Goal: Task Accomplishment & Management: Complete application form

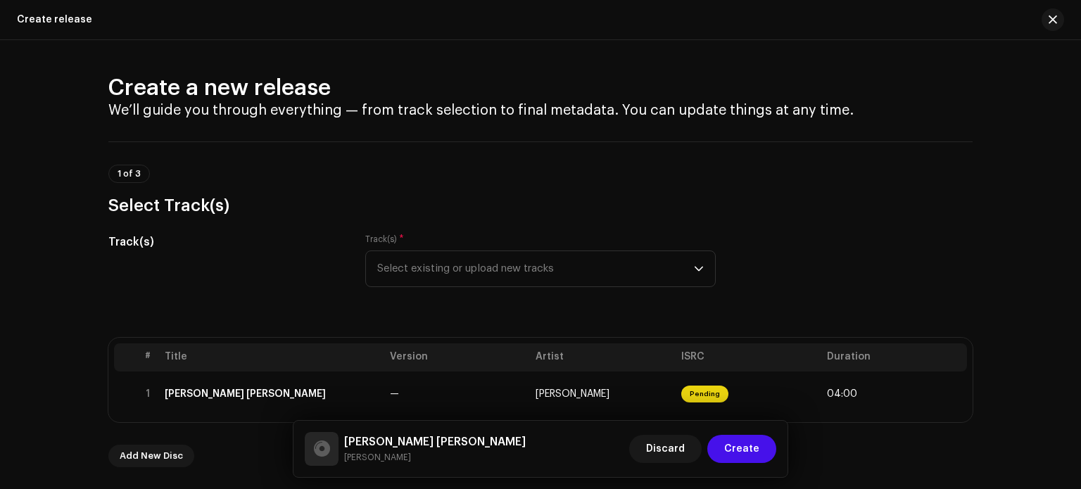
scroll to position [529, 0]
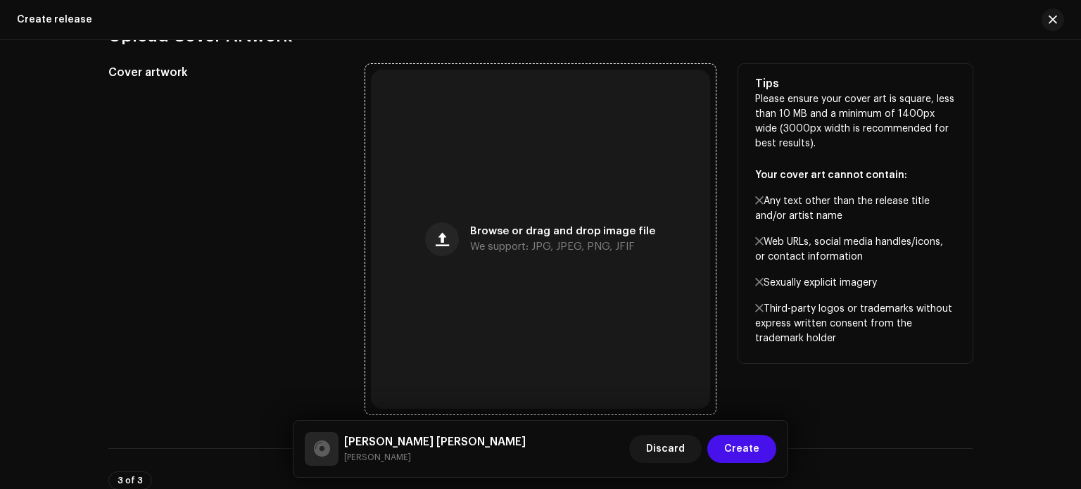
click at [508, 242] on span "We support: JPG, JPEG, PNG, JFIF" at bounding box center [552, 247] width 165 height 10
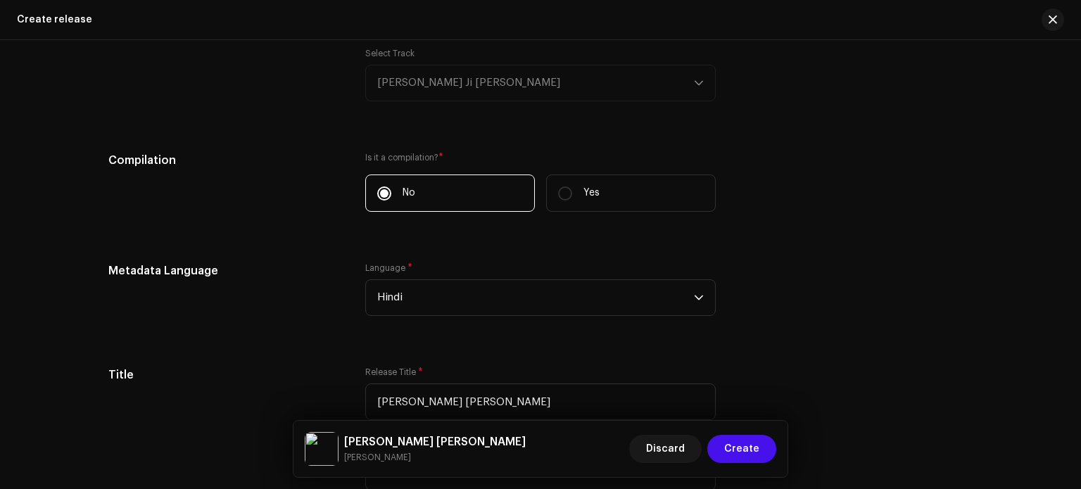
scroll to position [1067, 0]
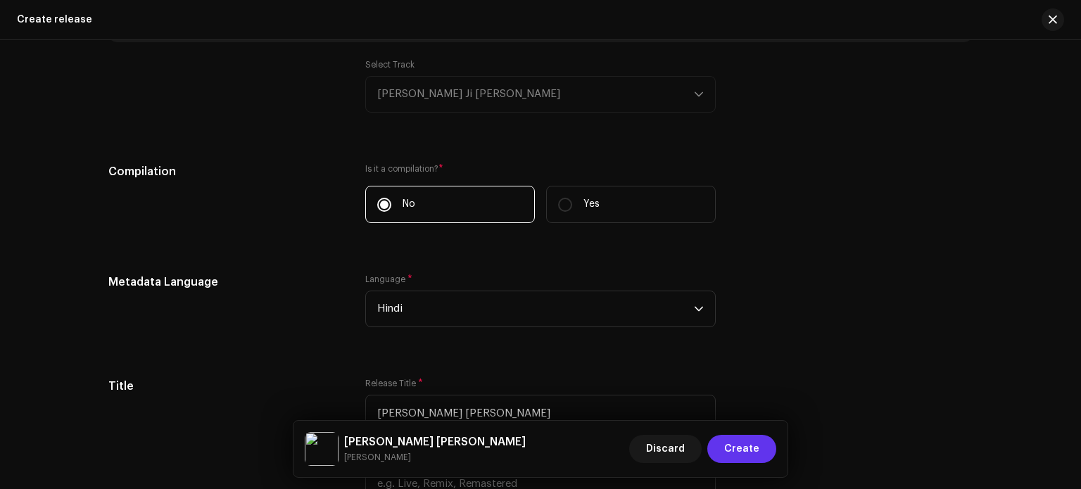
click at [754, 443] on span "Create" at bounding box center [741, 449] width 35 height 28
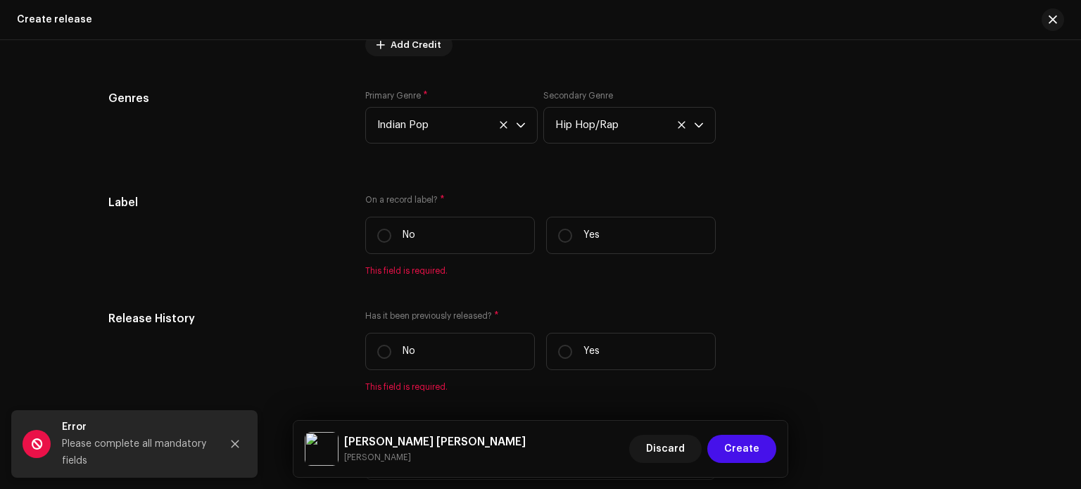
scroll to position [2277, 0]
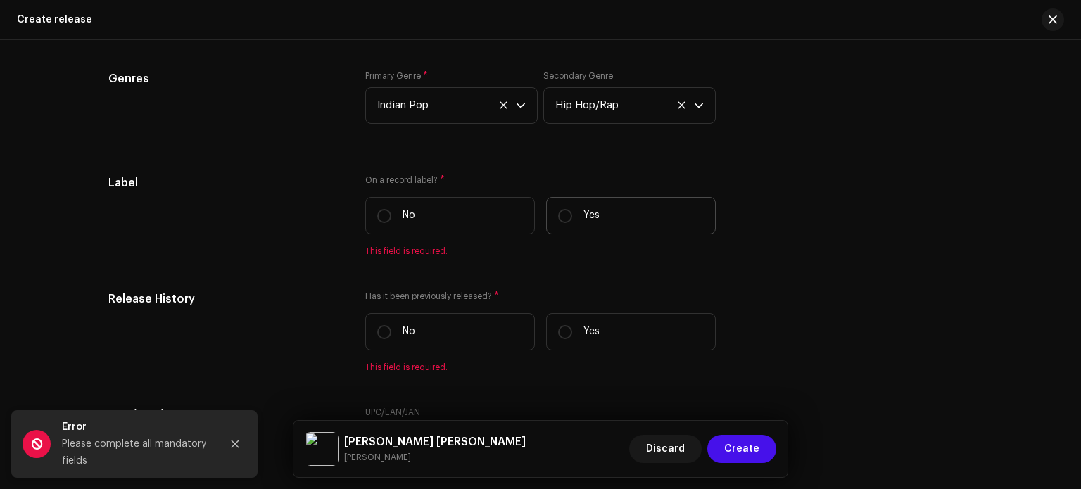
click at [574, 230] on label "Yes" at bounding box center [631, 215] width 170 height 37
click at [572, 223] on input "Yes" at bounding box center [565, 216] width 14 height 14
radio input "true"
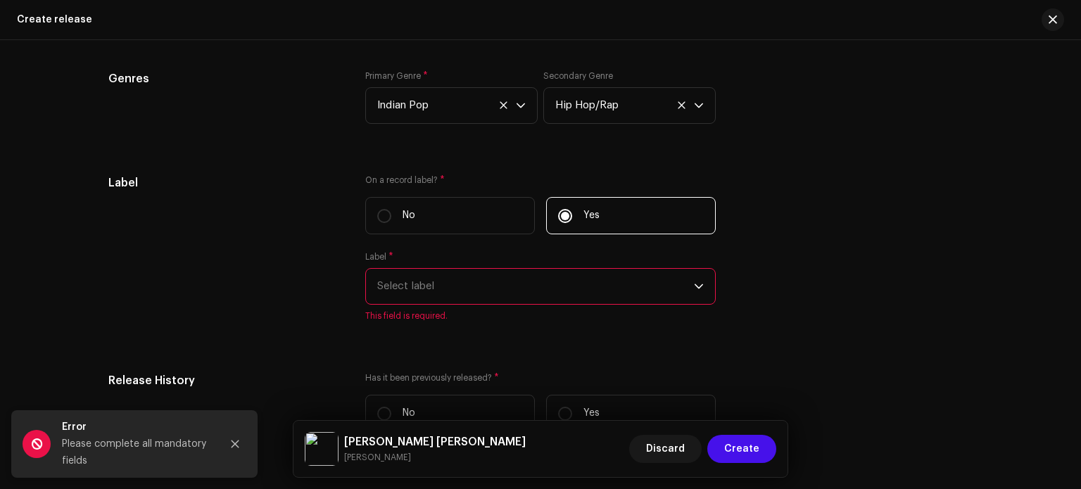
click at [540, 289] on span "Select label" at bounding box center [535, 286] width 317 height 35
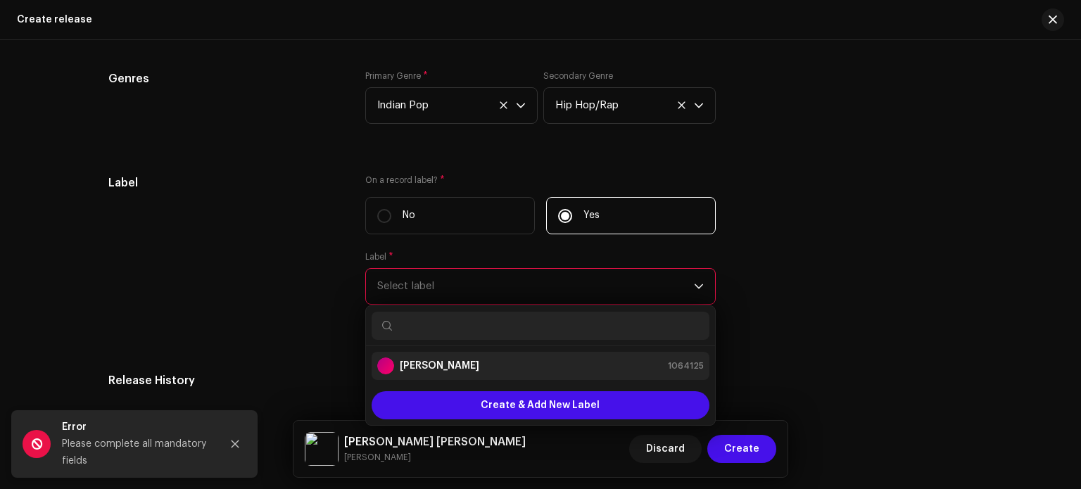
click at [585, 379] on li "[PERSON_NAME] 1064125" at bounding box center [541, 366] width 338 height 28
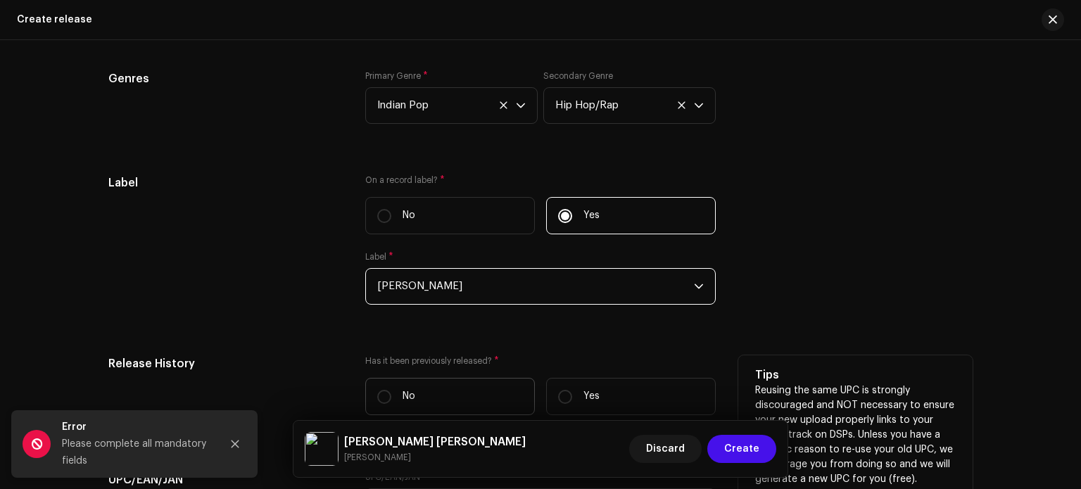
click at [441, 401] on label "No" at bounding box center [450, 396] width 170 height 37
click at [391, 401] on input "No" at bounding box center [384, 397] width 14 height 14
radio input "true"
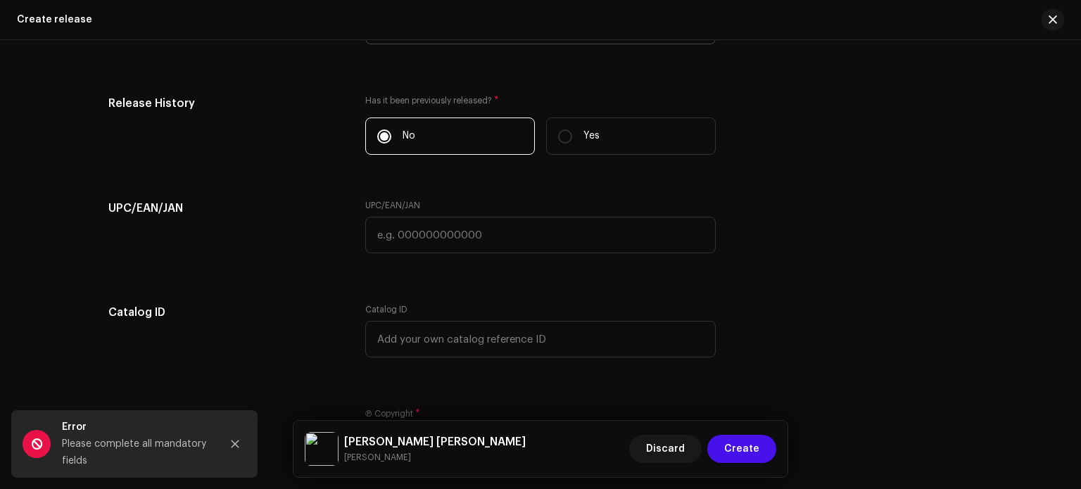
scroll to position [2771, 0]
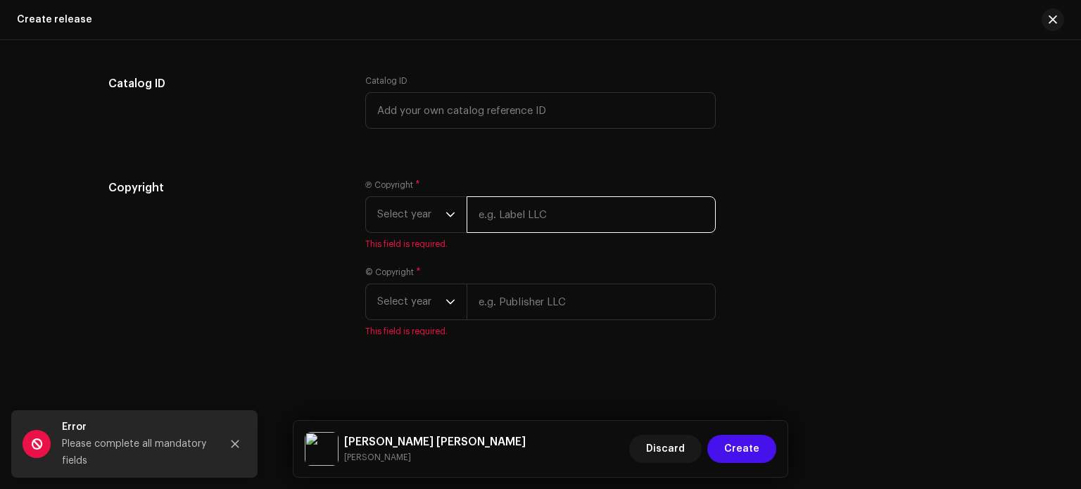
click at [539, 216] on input "text" at bounding box center [591, 214] width 249 height 37
type input "[PERSON_NAME]"
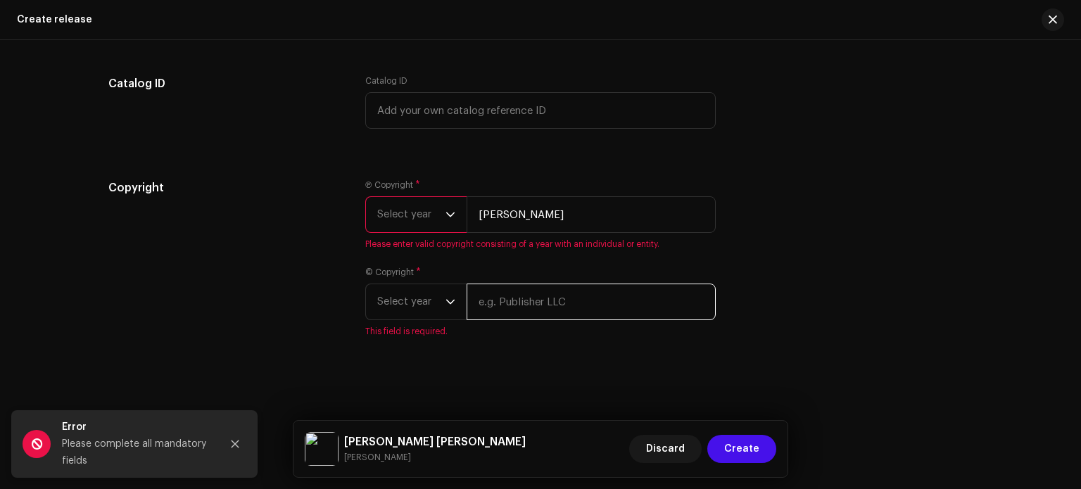
click at [553, 301] on input "text" at bounding box center [591, 302] width 249 height 37
type input "[PERSON_NAME]"
click at [441, 301] on span "Select year" at bounding box center [411, 301] width 68 height 35
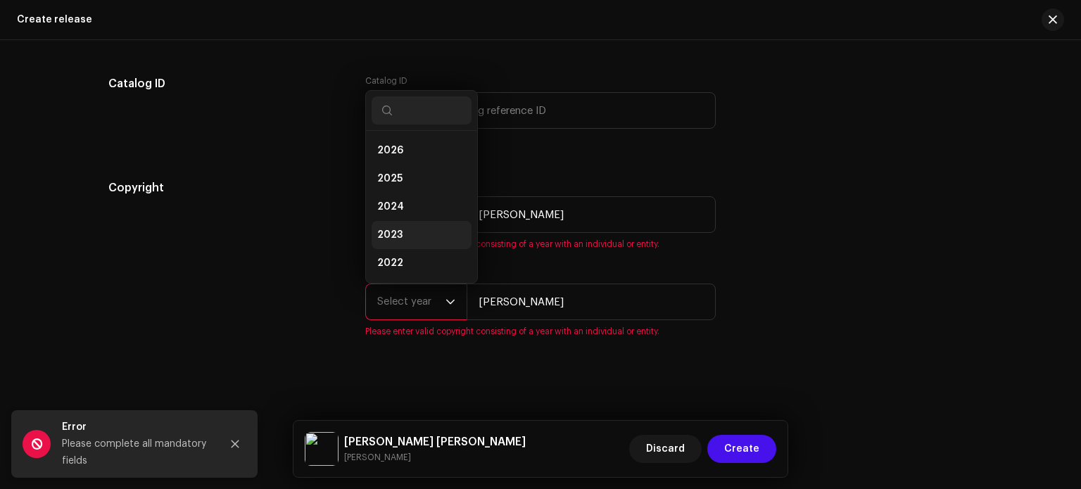
scroll to position [23, 0]
click at [412, 153] on li "2025" at bounding box center [422, 156] width 100 height 28
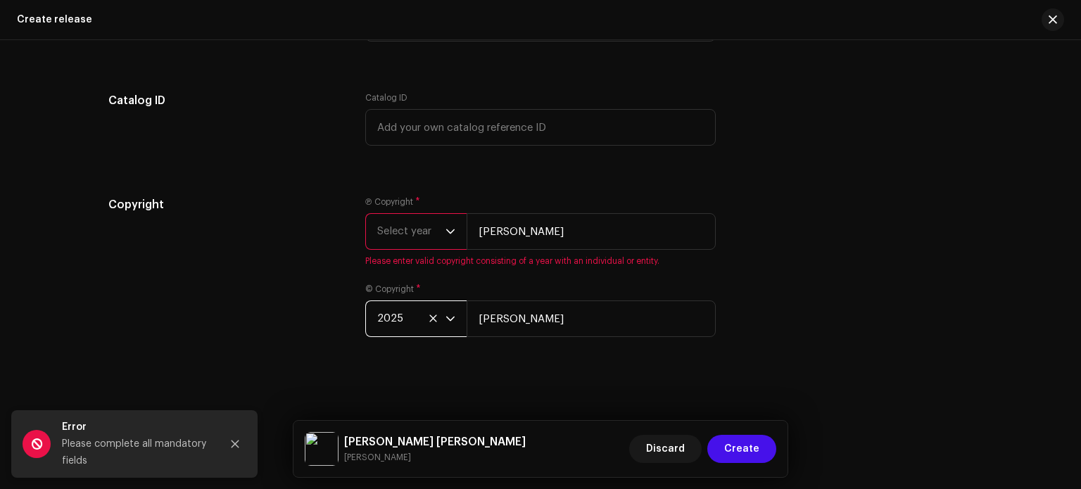
scroll to position [2754, 0]
click at [411, 219] on span "Select year" at bounding box center [411, 231] width 68 height 35
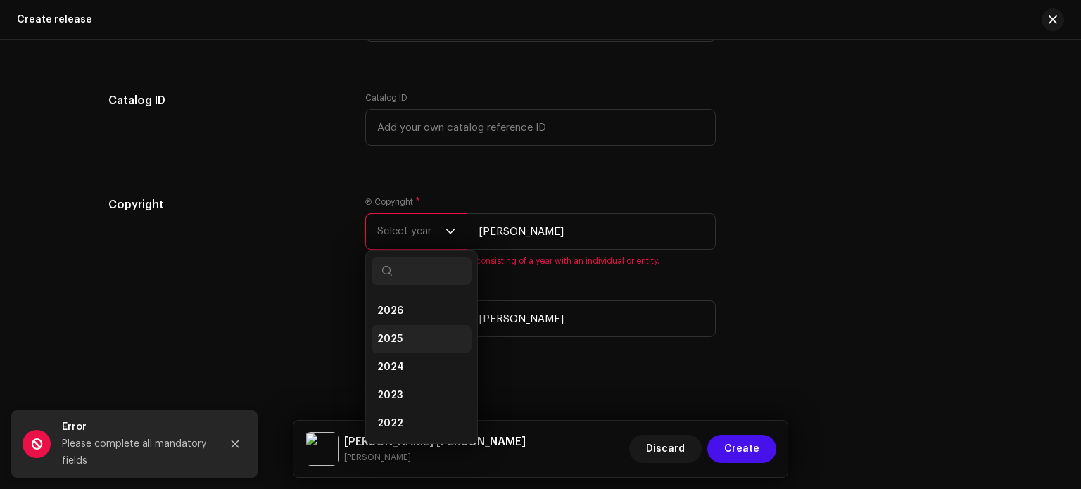
click at [402, 325] on li "2025" at bounding box center [422, 339] width 100 height 28
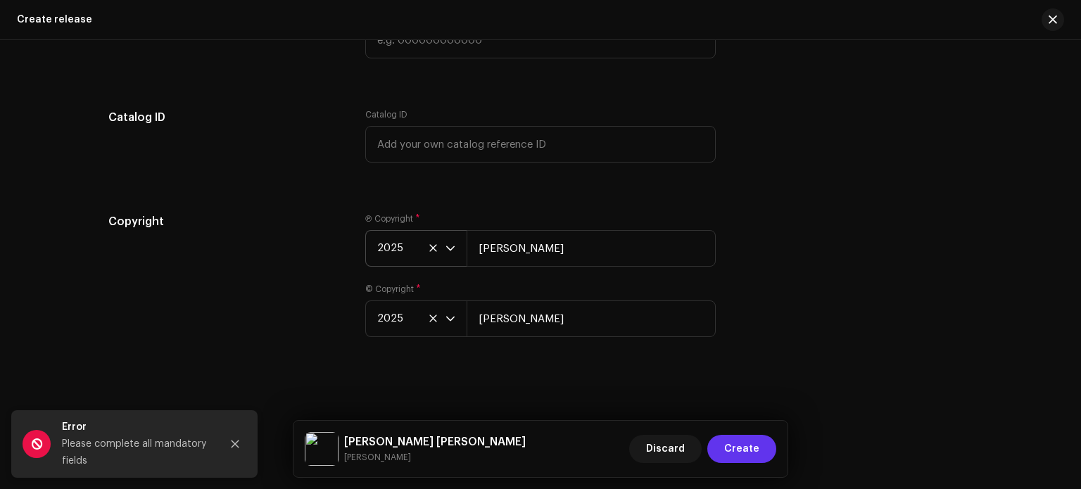
click at [741, 446] on span "Create" at bounding box center [741, 449] width 35 height 28
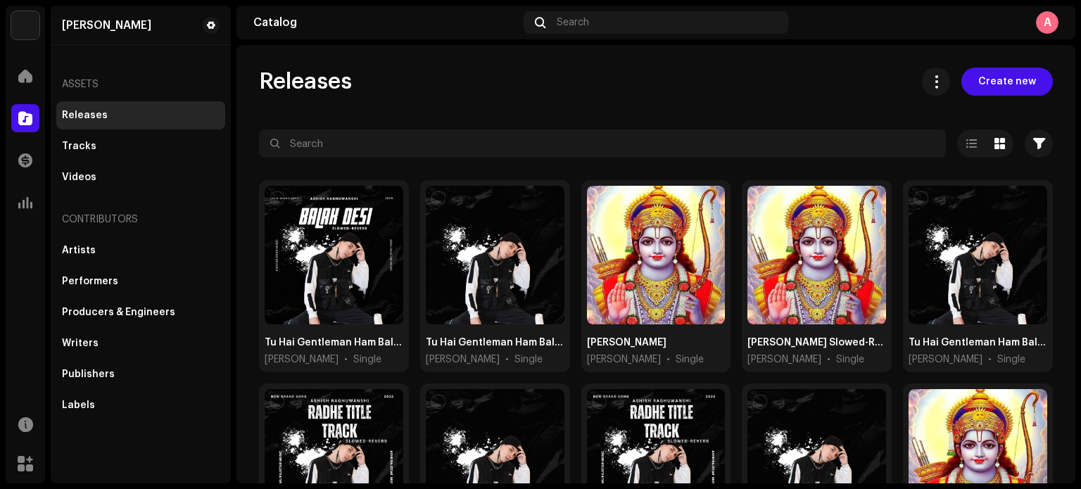
click at [113, 115] on div "Releases" at bounding box center [141, 115] width 158 height 11
click at [20, 84] on div at bounding box center [25, 76] width 28 height 28
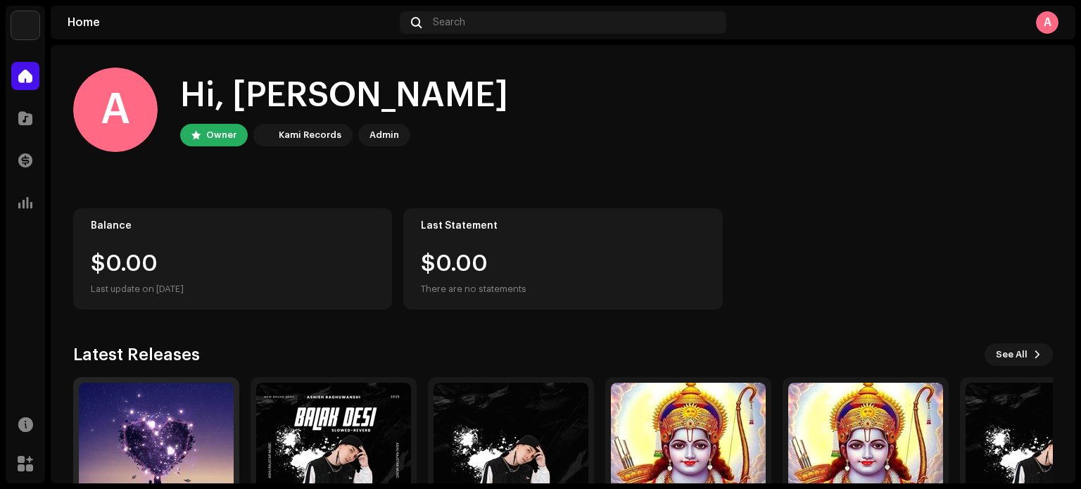
click at [180, 450] on img at bounding box center [156, 460] width 155 height 155
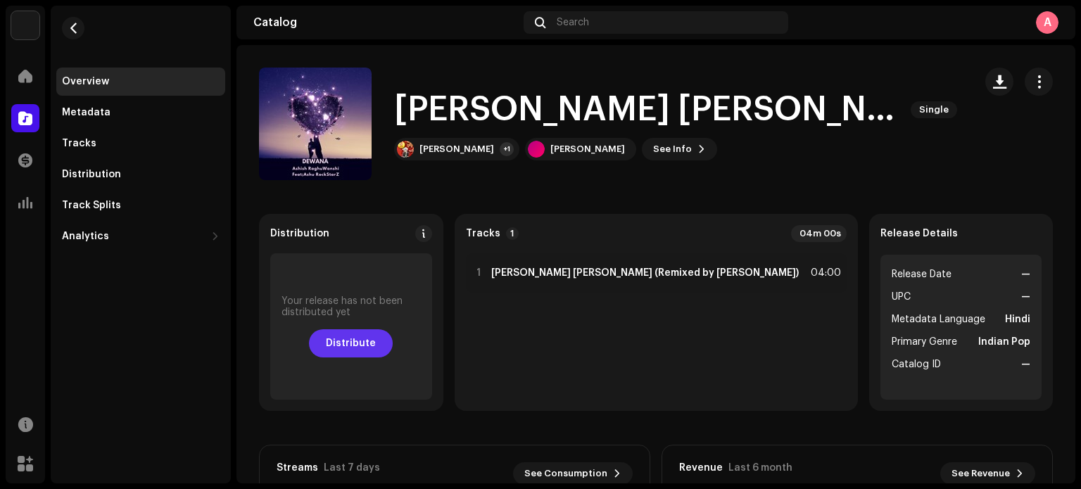
click at [355, 349] on span "Distribute" at bounding box center [351, 343] width 50 height 28
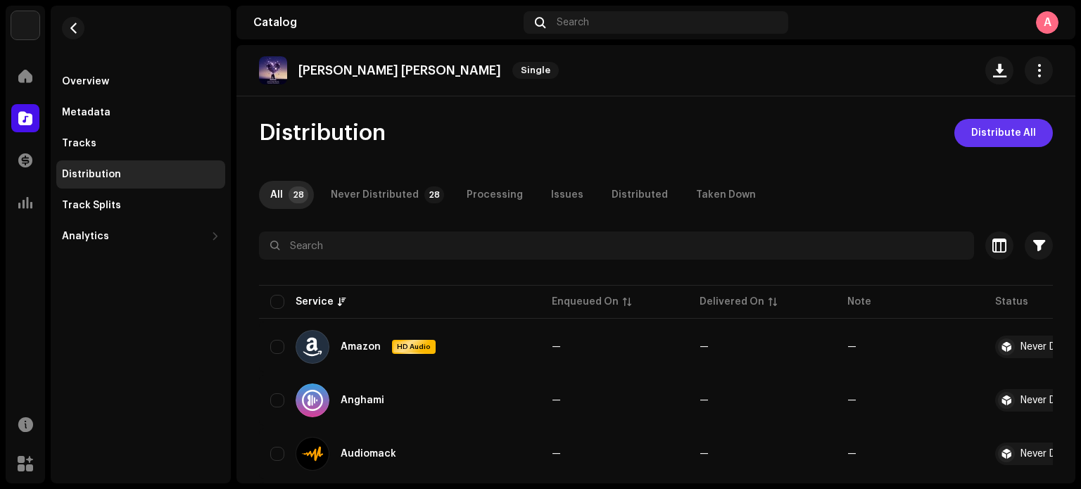
click at [1007, 136] on span "Distribute All" at bounding box center [1003, 133] width 65 height 28
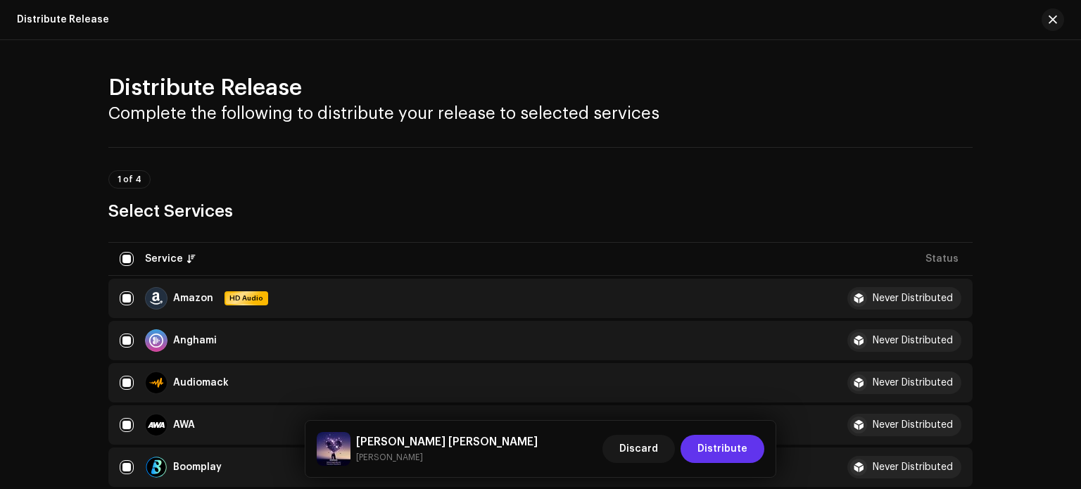
click at [729, 441] on span "Distribute" at bounding box center [723, 449] width 50 height 28
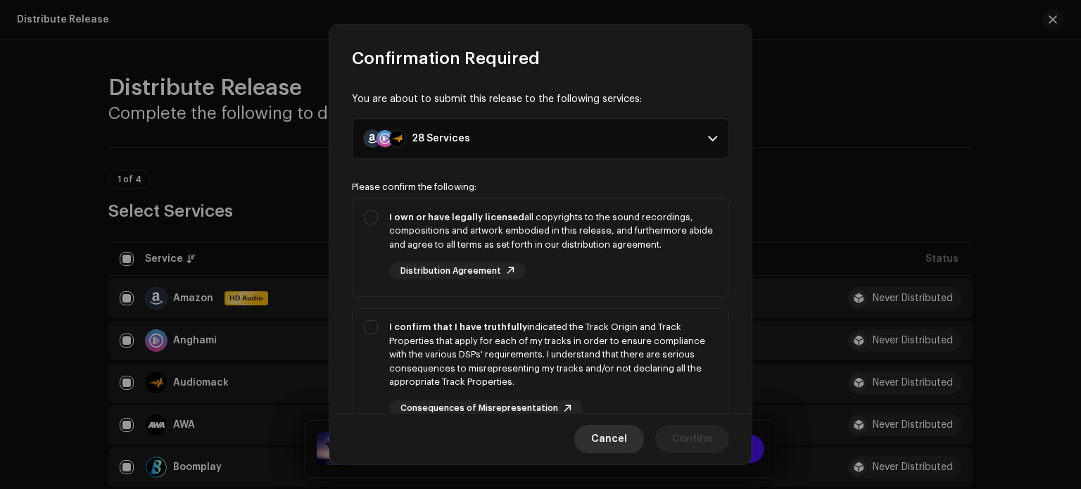
click at [626, 444] on span "Cancel" at bounding box center [609, 439] width 36 height 28
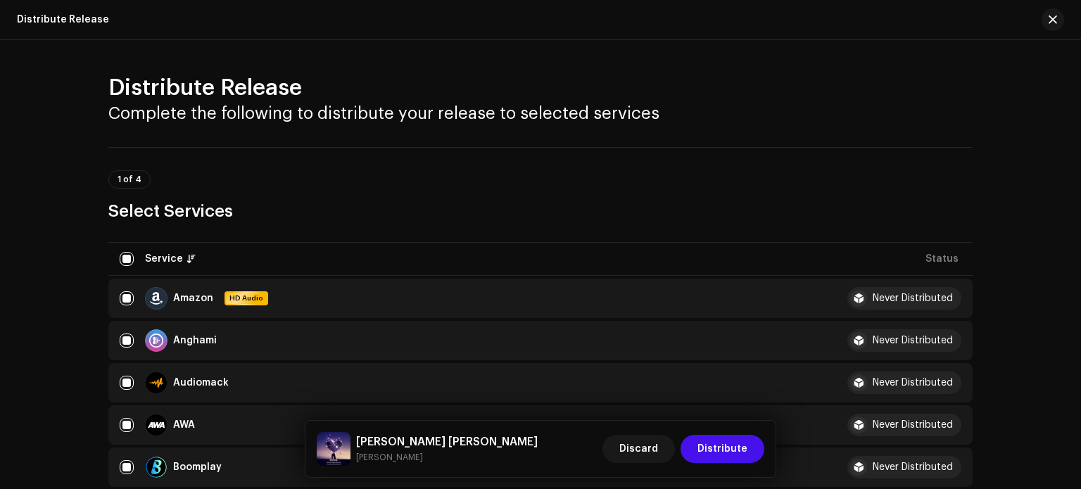
click at [451, 441] on h5 "[PERSON_NAME] [PERSON_NAME]" at bounding box center [447, 442] width 182 height 17
click at [642, 447] on span "Discard" at bounding box center [638, 449] width 39 height 28
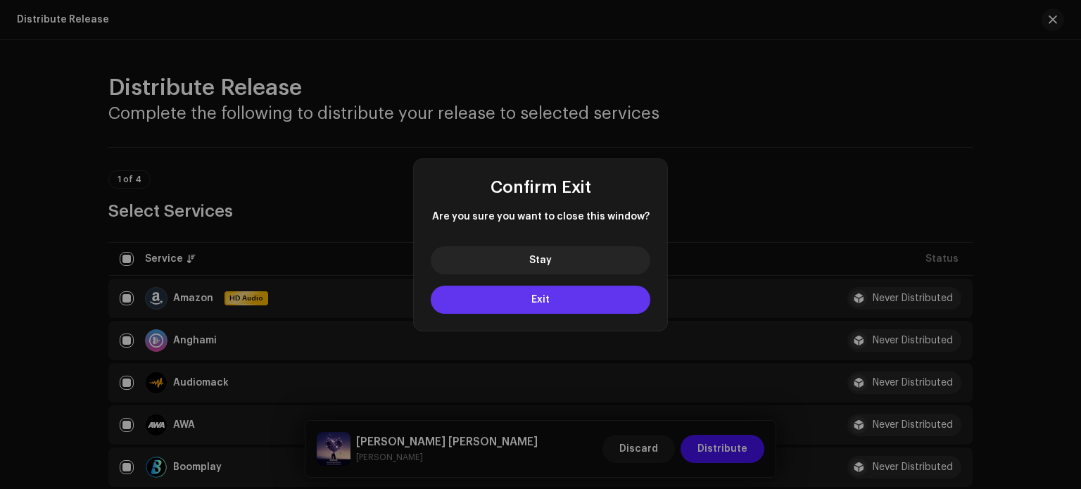
click at [575, 307] on button "Exit" at bounding box center [541, 300] width 220 height 28
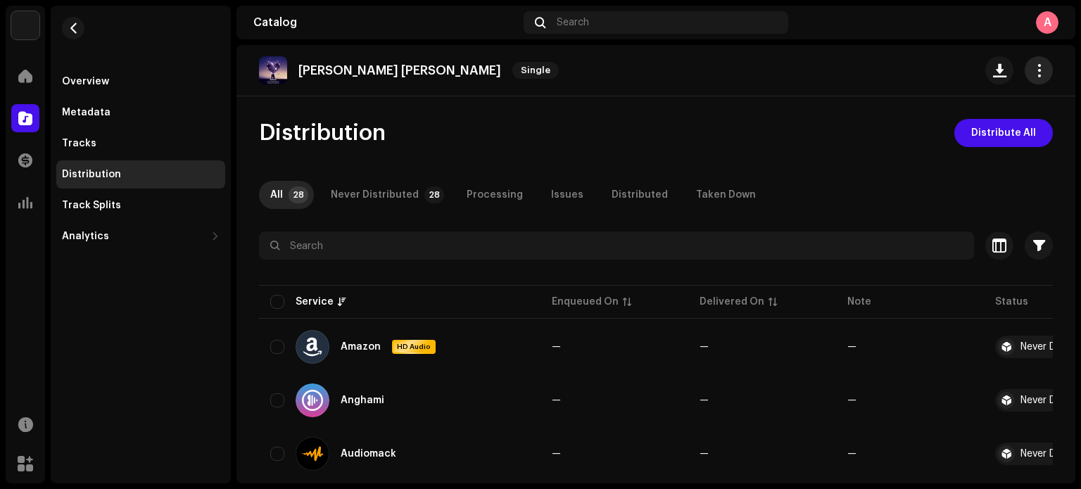
click at [1035, 70] on span "button" at bounding box center [1039, 70] width 13 height 11
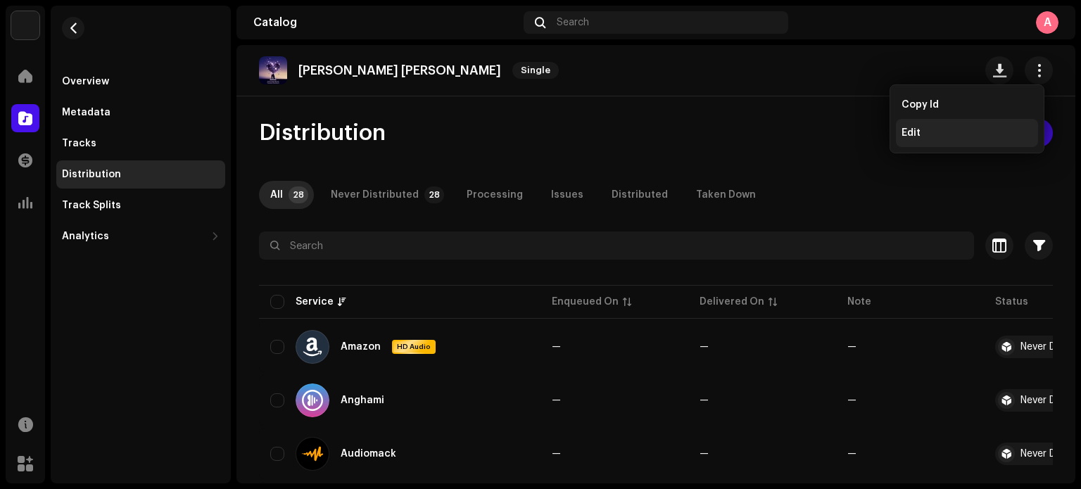
click at [951, 130] on div "Edit" at bounding box center [967, 132] width 131 height 11
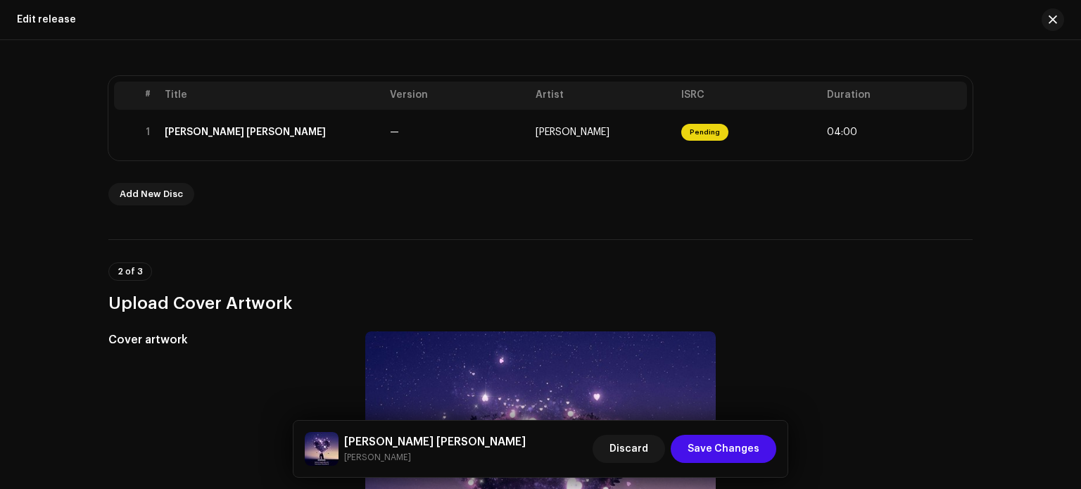
scroll to position [214, 0]
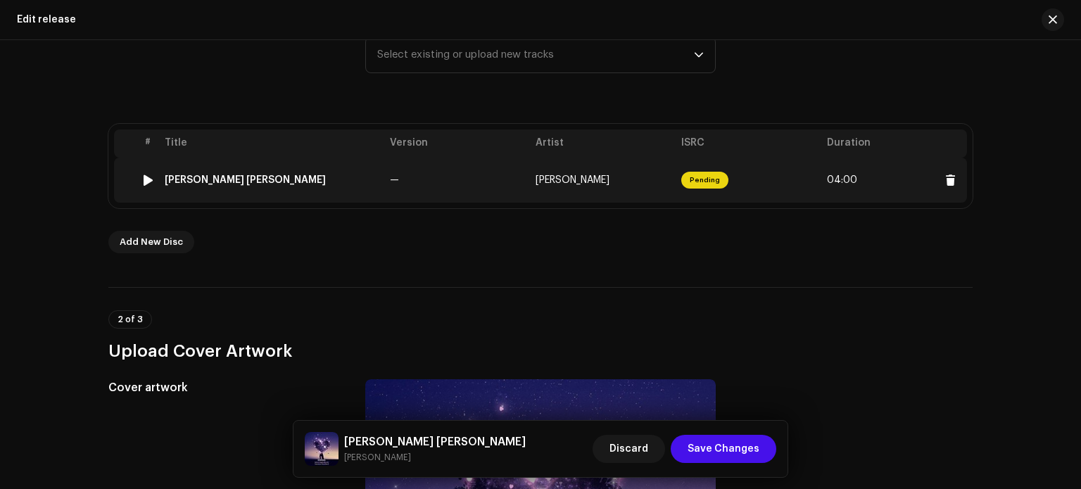
click at [619, 193] on td "[PERSON_NAME]" at bounding box center [603, 180] width 146 height 45
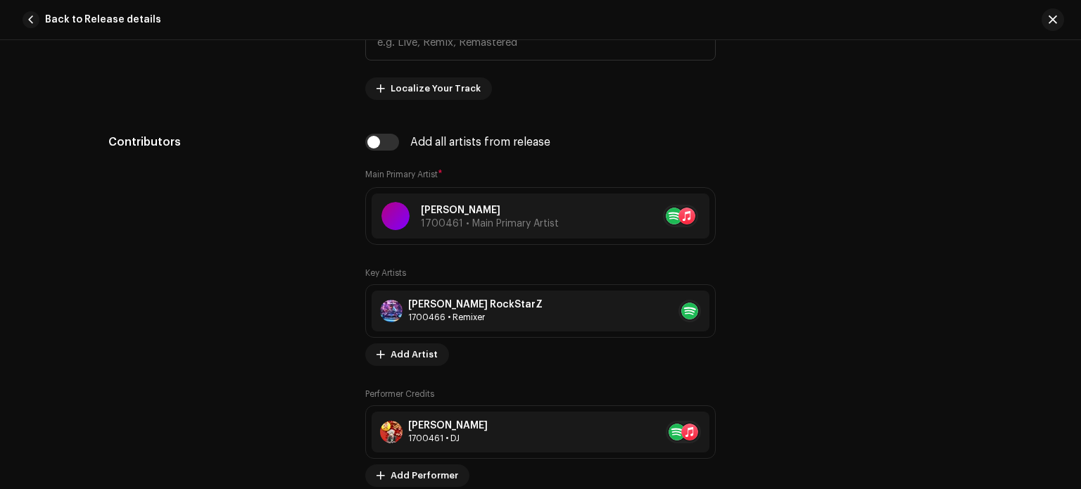
scroll to position [806, 0]
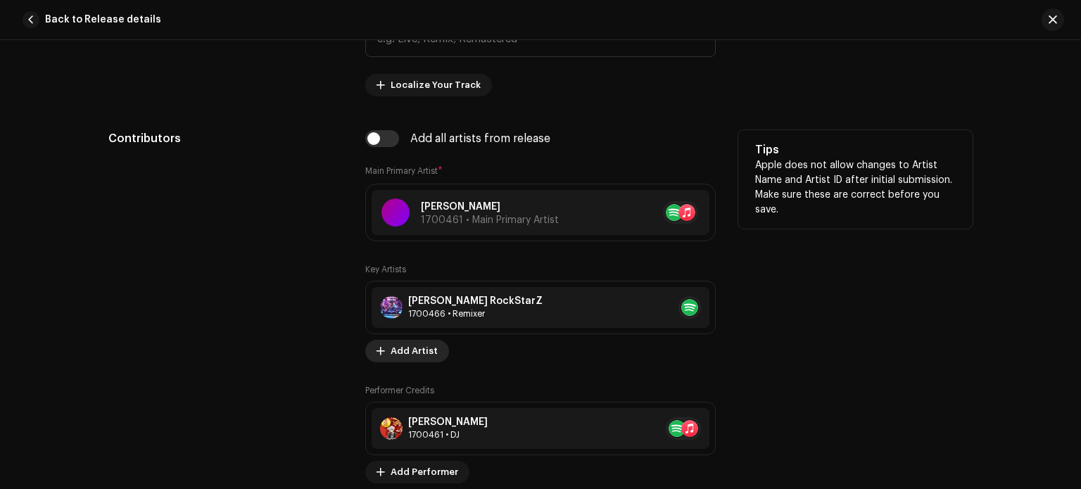
click at [408, 351] on span "Add Artist" at bounding box center [414, 351] width 47 height 28
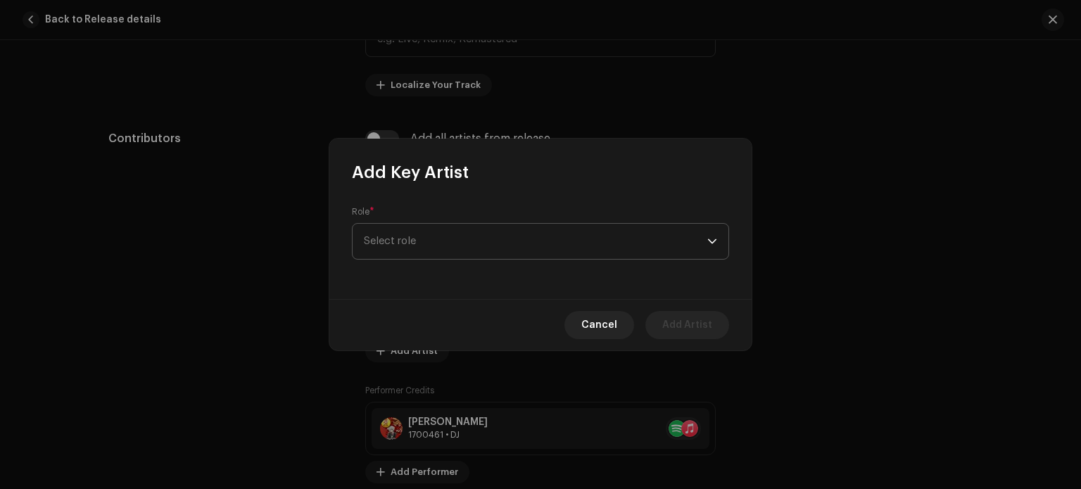
click at [448, 256] on span "Select role" at bounding box center [536, 241] width 344 height 35
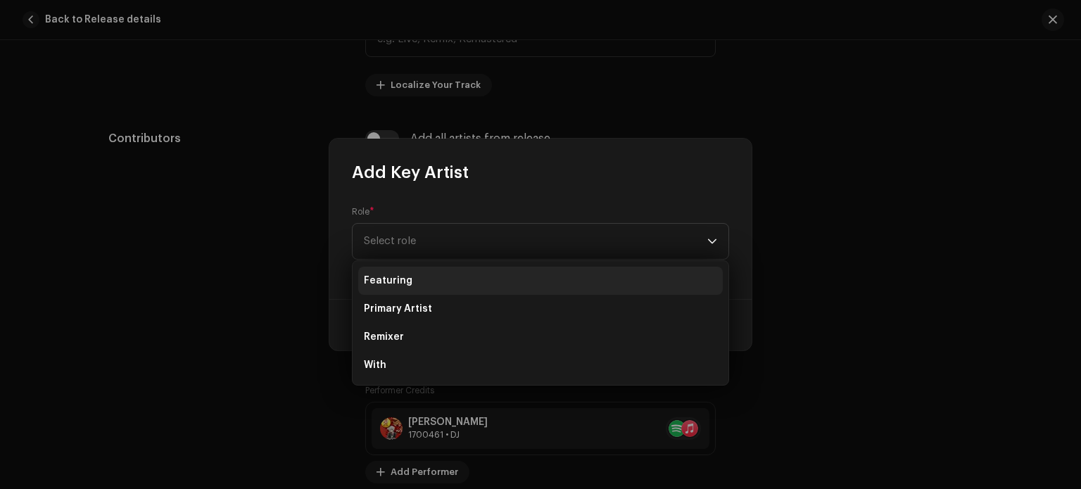
click at [444, 279] on li "Featuring" at bounding box center [540, 281] width 365 height 28
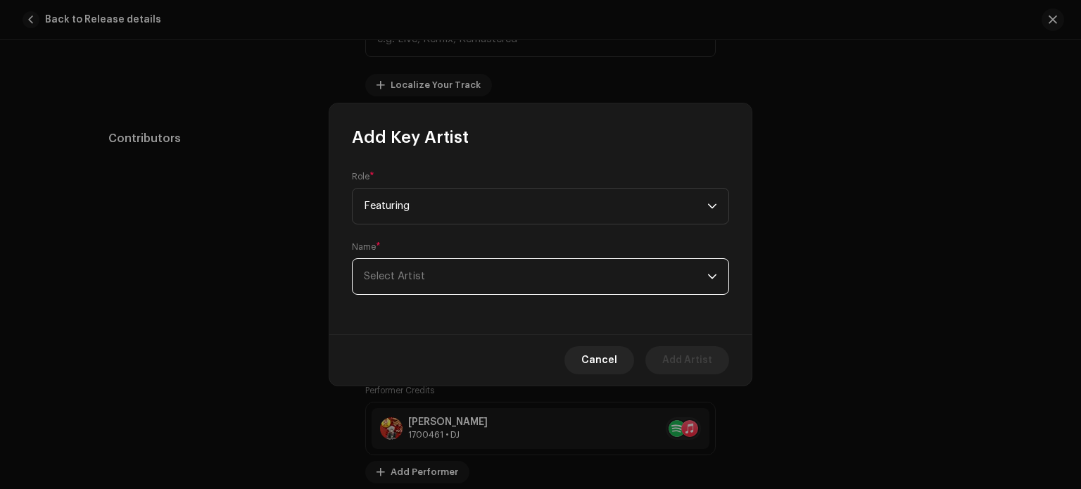
click at [451, 278] on span "Select Artist" at bounding box center [536, 276] width 344 height 35
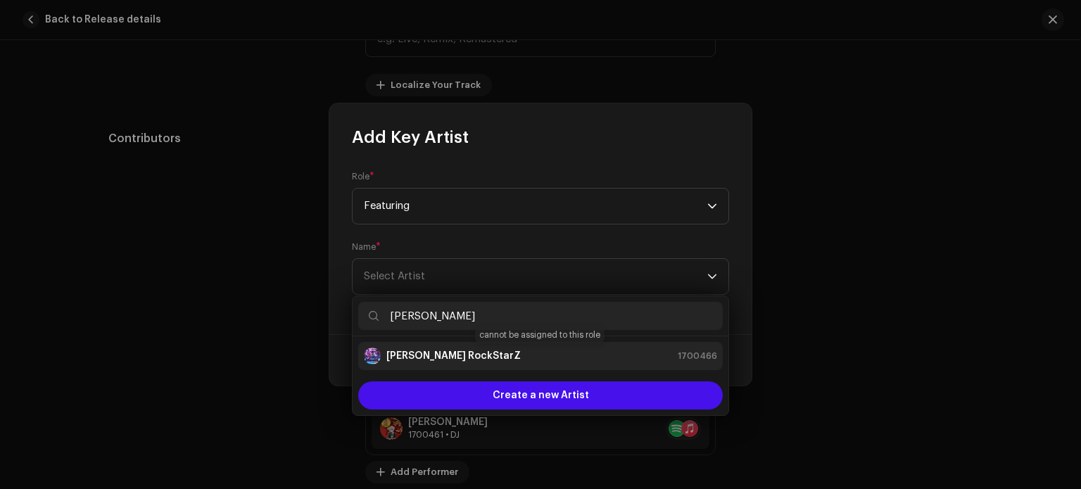
type input "[PERSON_NAME]"
click at [448, 355] on strong "[PERSON_NAME] RockStarZ" at bounding box center [453, 356] width 134 height 14
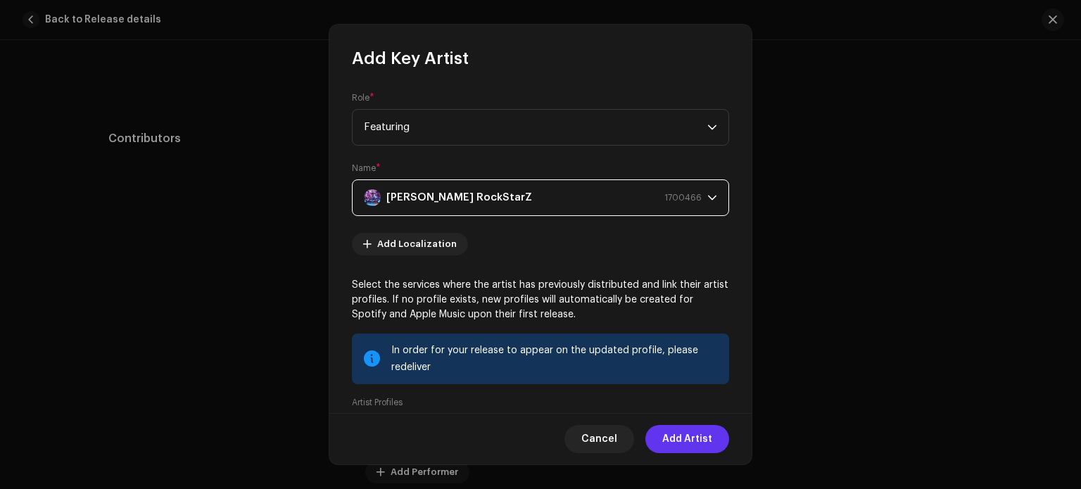
click at [674, 444] on span "Add Artist" at bounding box center [687, 439] width 50 height 28
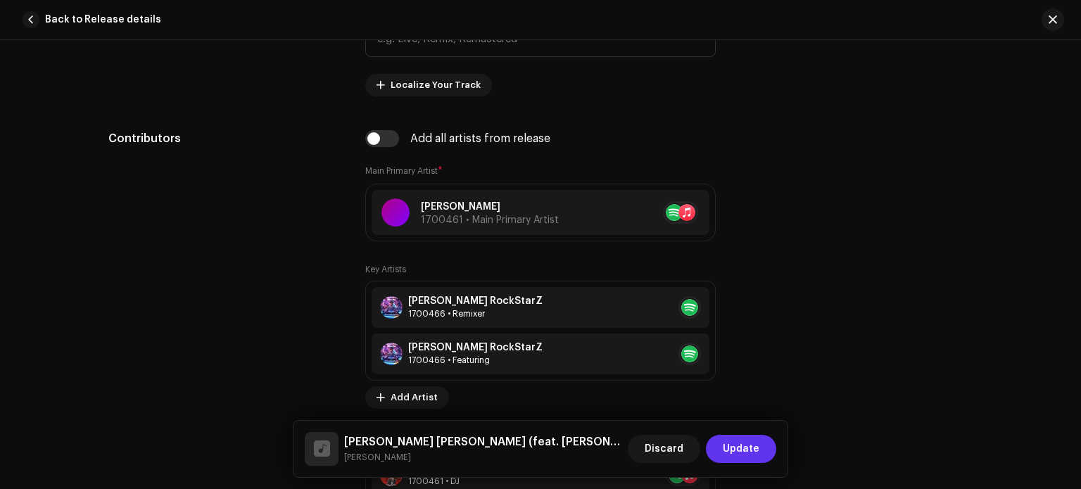
click at [746, 455] on span "Update" at bounding box center [741, 449] width 37 height 28
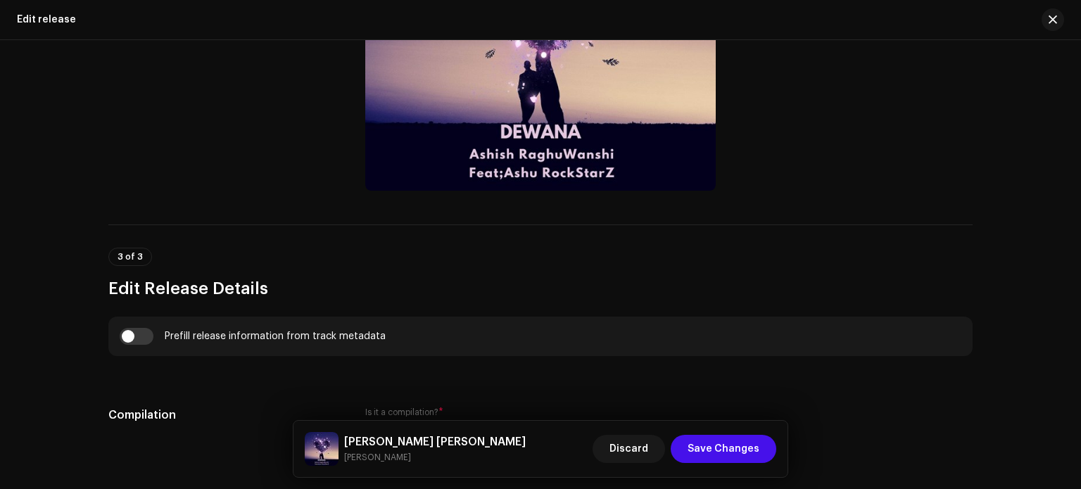
scroll to position [733, 0]
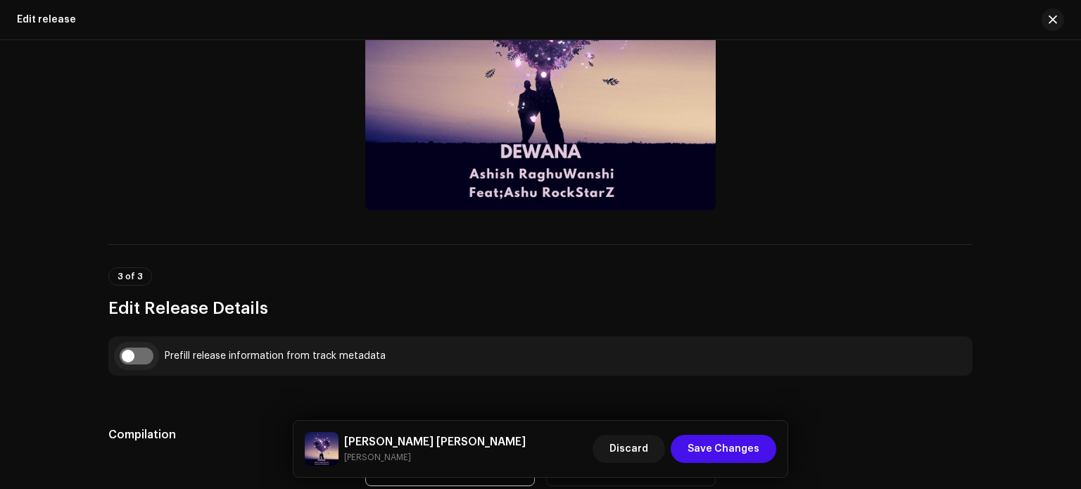
click at [127, 363] on input "checkbox" at bounding box center [137, 356] width 34 height 17
checkbox input "true"
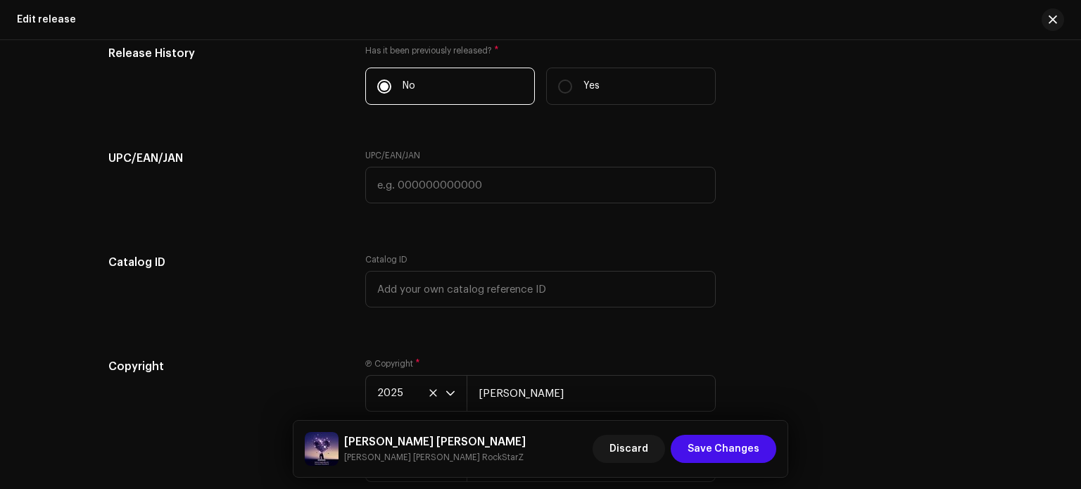
scroll to position [2768, 0]
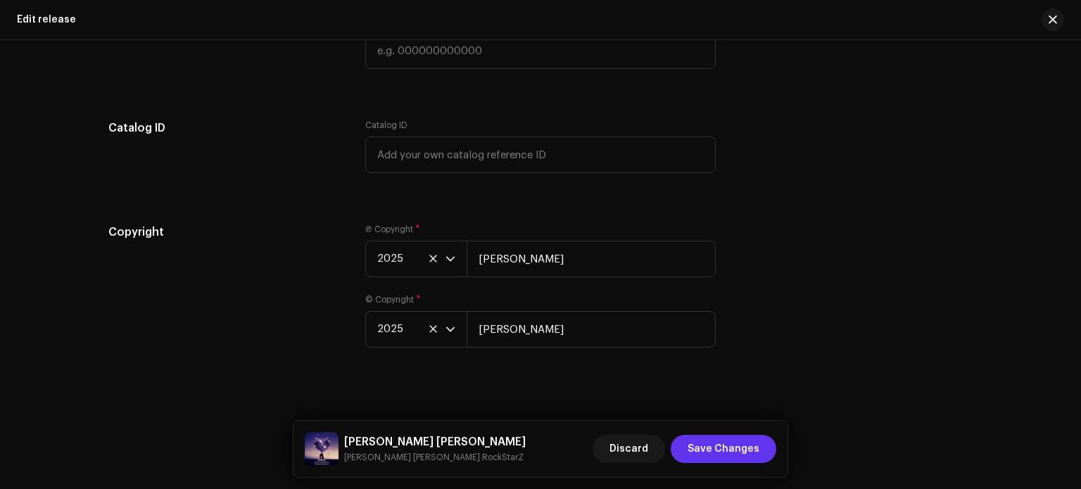
click at [743, 453] on span "Save Changes" at bounding box center [724, 449] width 72 height 28
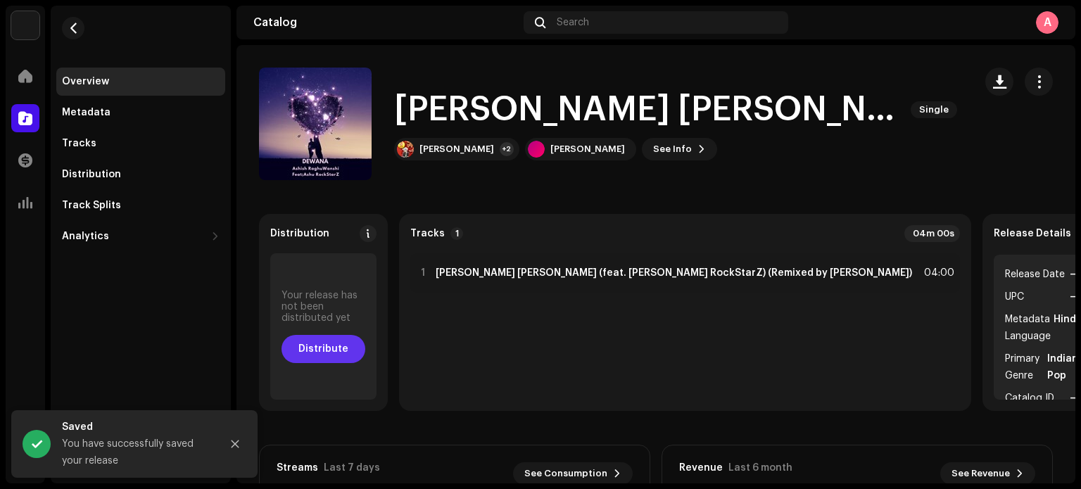
click at [348, 355] on button "Distribute" at bounding box center [324, 349] width 84 height 28
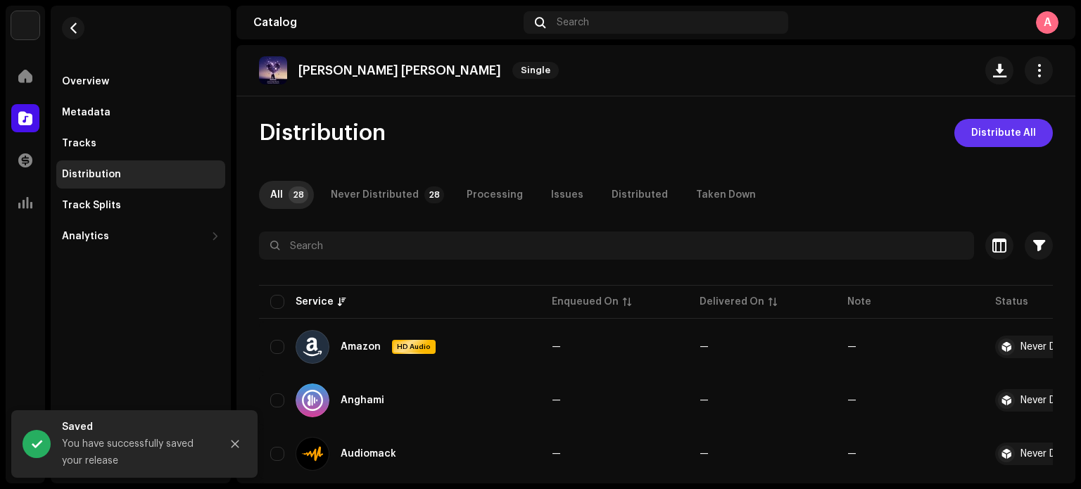
click at [992, 137] on span "Distribute All" at bounding box center [1003, 133] width 65 height 28
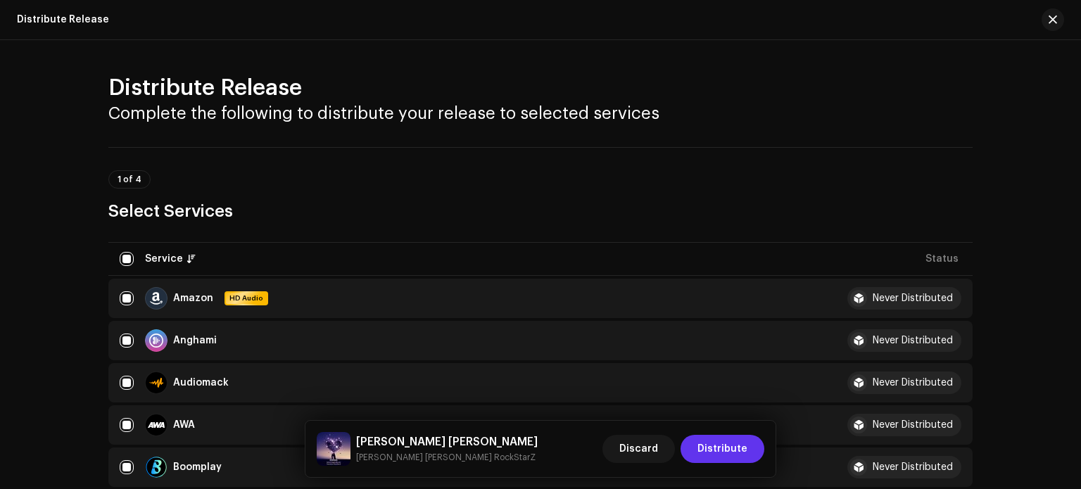
click at [738, 444] on span "Distribute" at bounding box center [723, 449] width 50 height 28
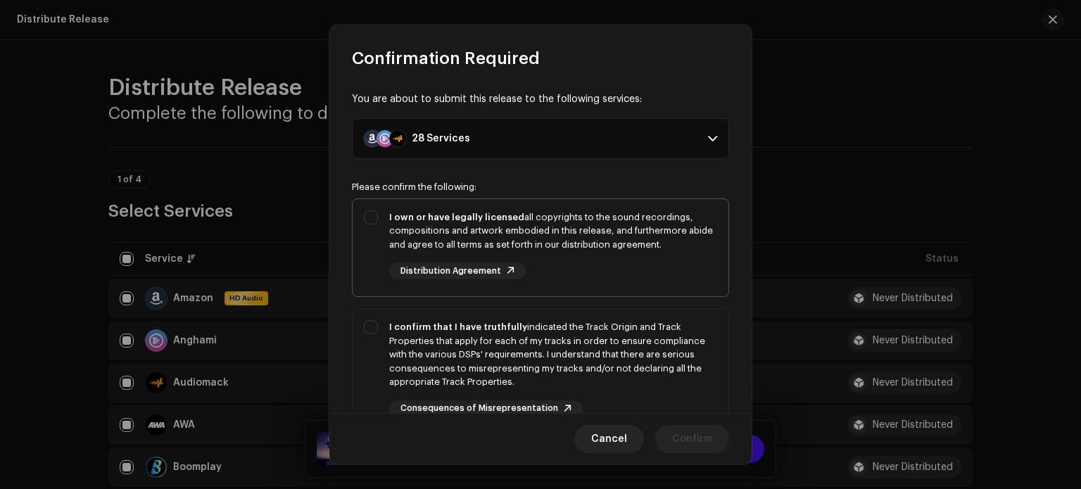
click at [380, 225] on div "I own or have legally licensed all copyrights to the sound recordings, composit…" at bounding box center [541, 245] width 376 height 92
checkbox input "true"
click at [374, 327] on div "I confirm that I have truthfully indicated the Track Origin and Track Propertie…" at bounding box center [541, 369] width 376 height 120
checkbox input "true"
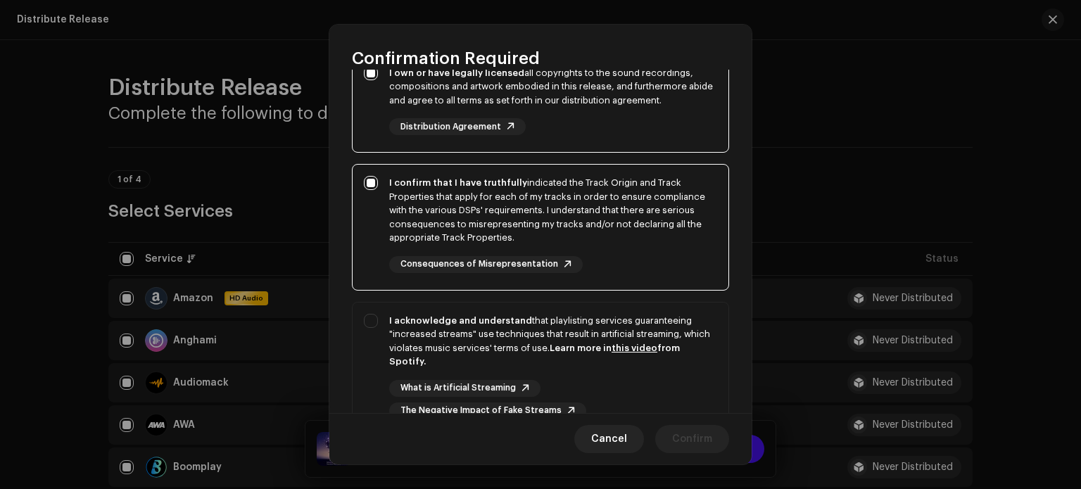
scroll to position [188, 0]
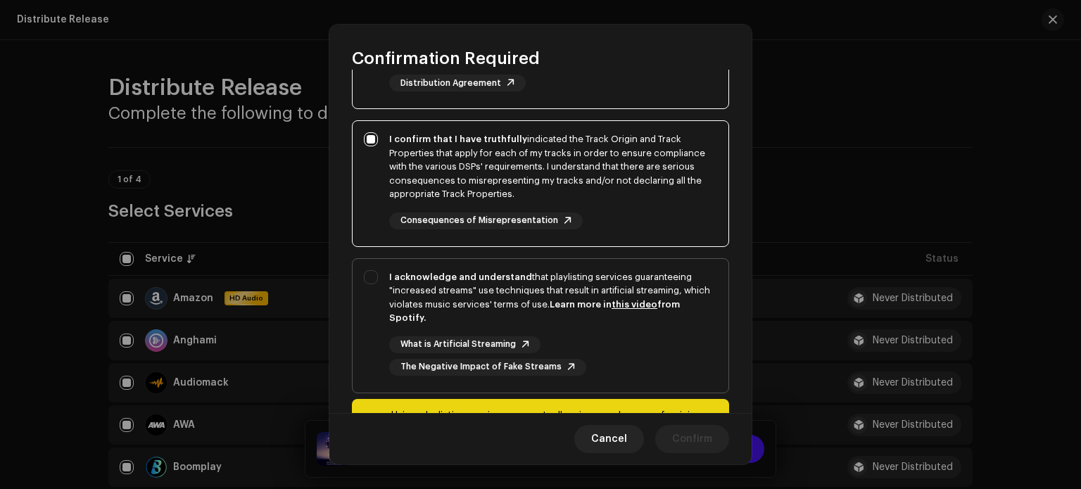
click at [369, 284] on div "I acknowledge and understand that playlisting services guaranteeing "increased …" at bounding box center [541, 323] width 376 height 128
checkbox input "true"
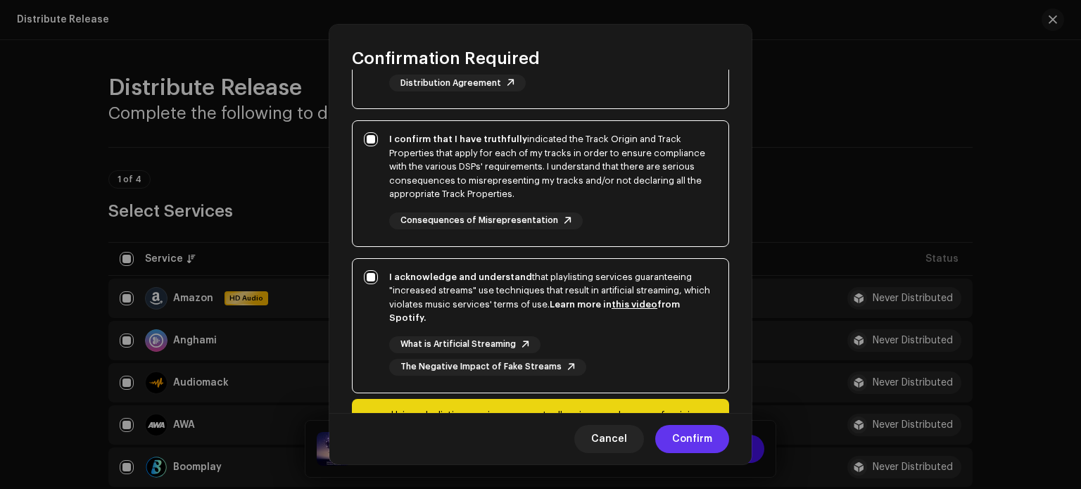
click at [676, 436] on span "Confirm" at bounding box center [692, 439] width 40 height 28
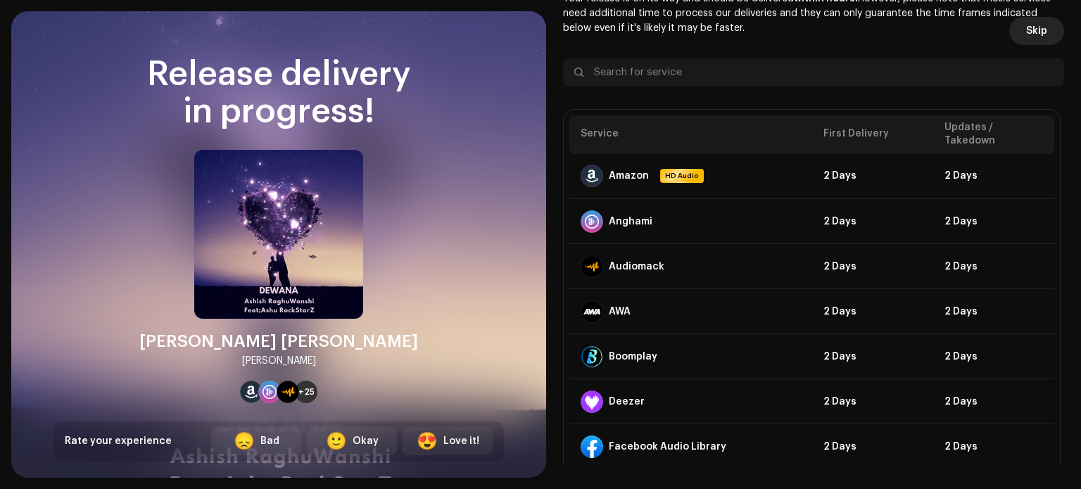
click at [1038, 36] on span "Skip" at bounding box center [1036, 31] width 21 height 28
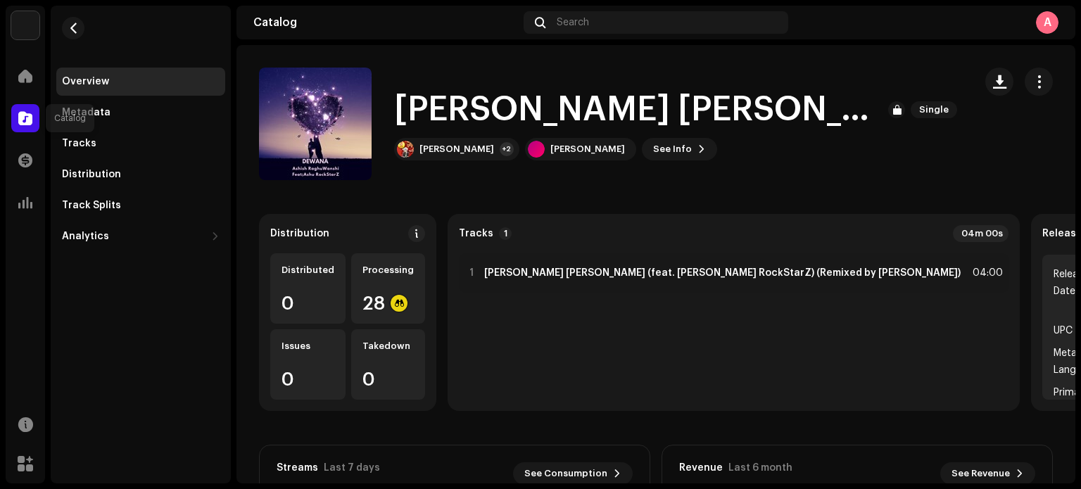
click at [27, 118] on span at bounding box center [25, 118] width 14 height 11
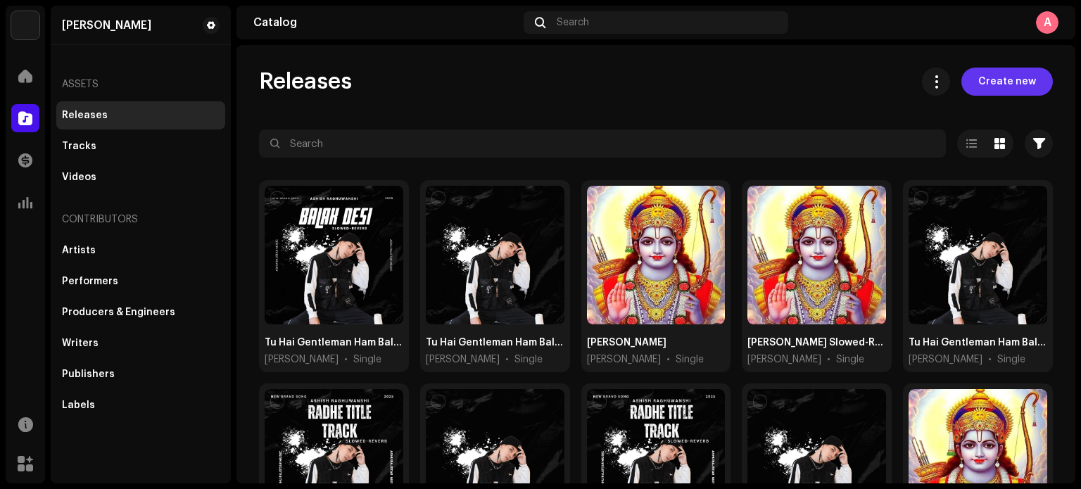
click at [995, 82] on span "Create new" at bounding box center [1007, 82] width 58 height 28
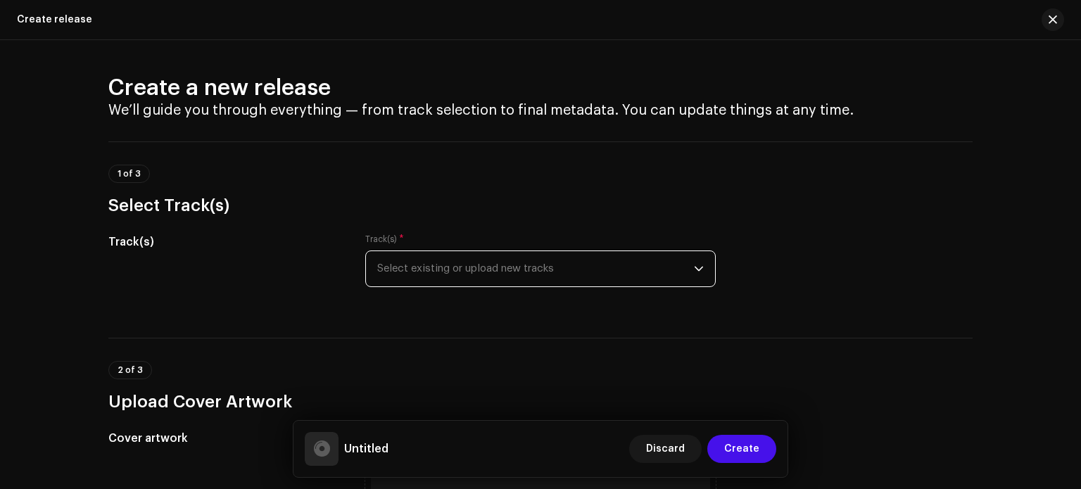
click at [561, 279] on span "Select existing or upload new tracks" at bounding box center [535, 268] width 317 height 35
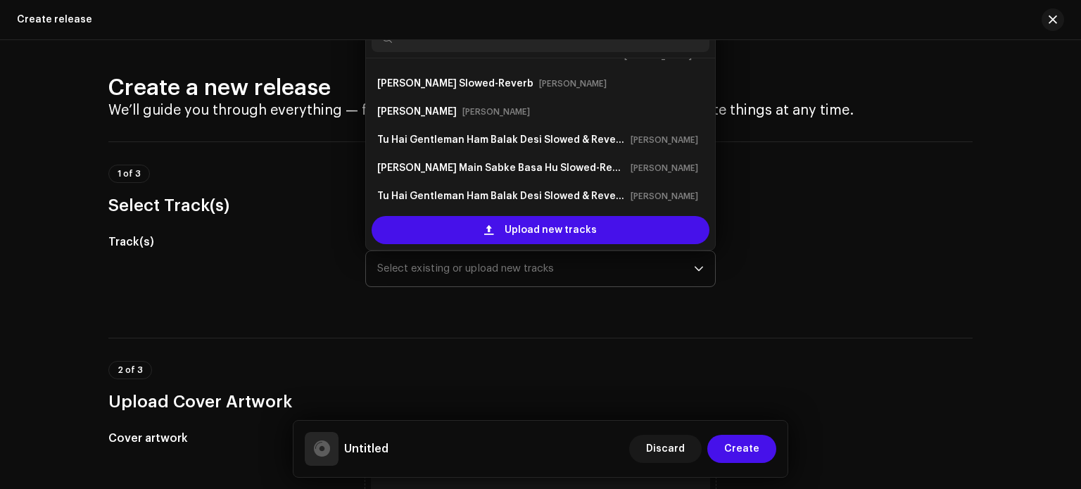
scroll to position [231, 0]
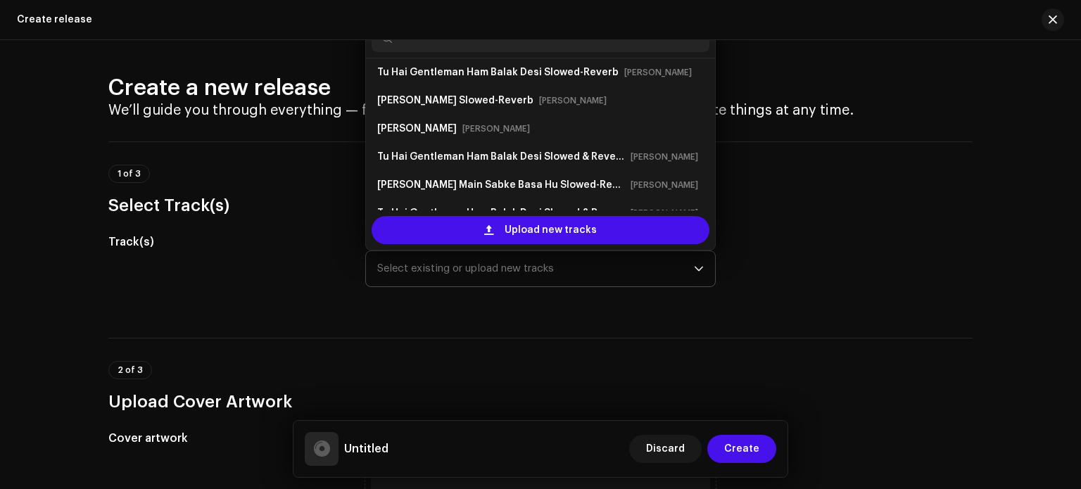
click at [534, 44] on input "text" at bounding box center [541, 38] width 338 height 28
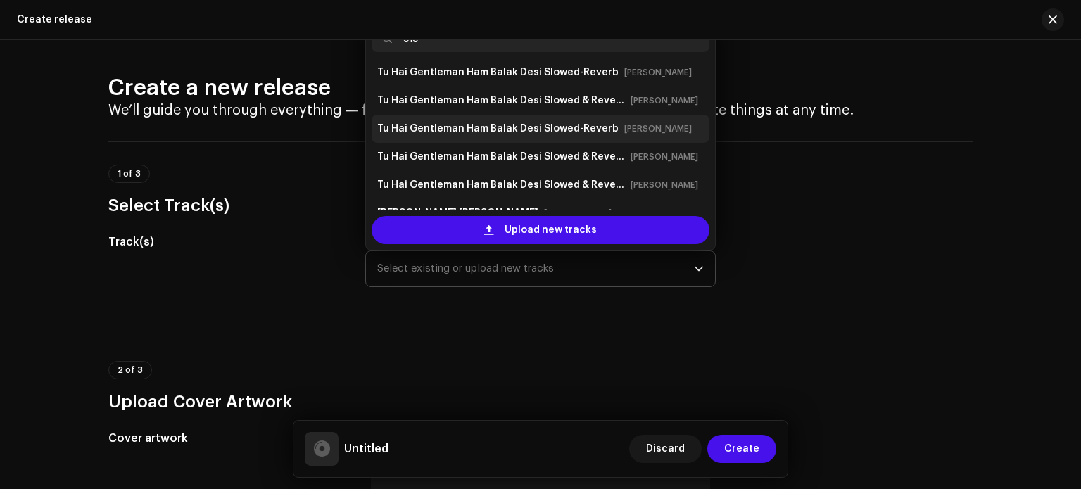
scroll to position [0, 0]
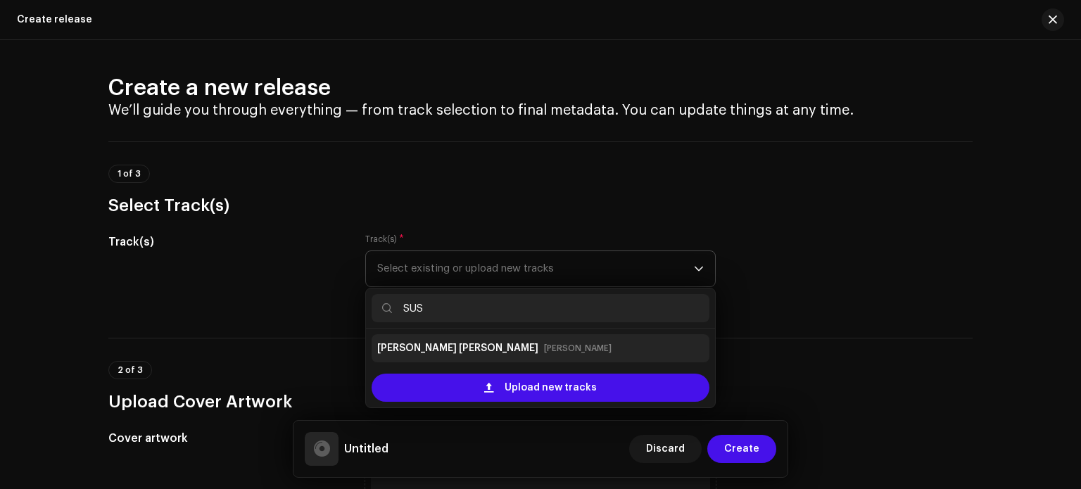
type input "SUS"
click at [518, 343] on strong "[PERSON_NAME] [PERSON_NAME]" at bounding box center [457, 348] width 161 height 23
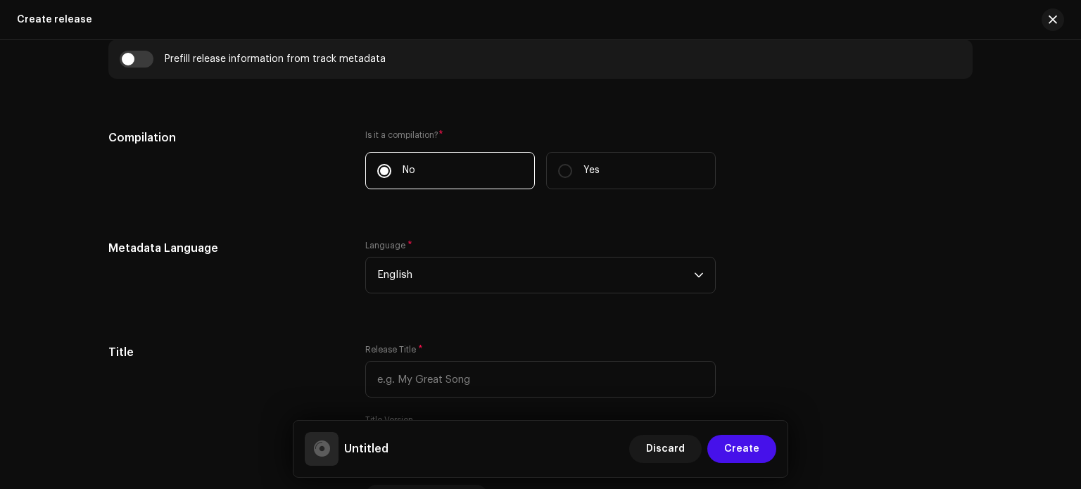
scroll to position [1035, 0]
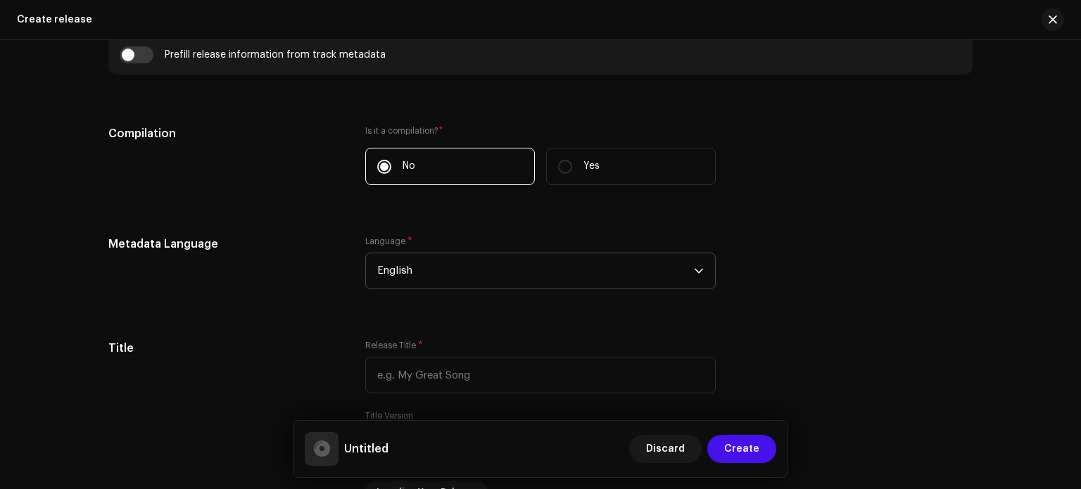
click at [678, 267] on span "English" at bounding box center [535, 270] width 317 height 35
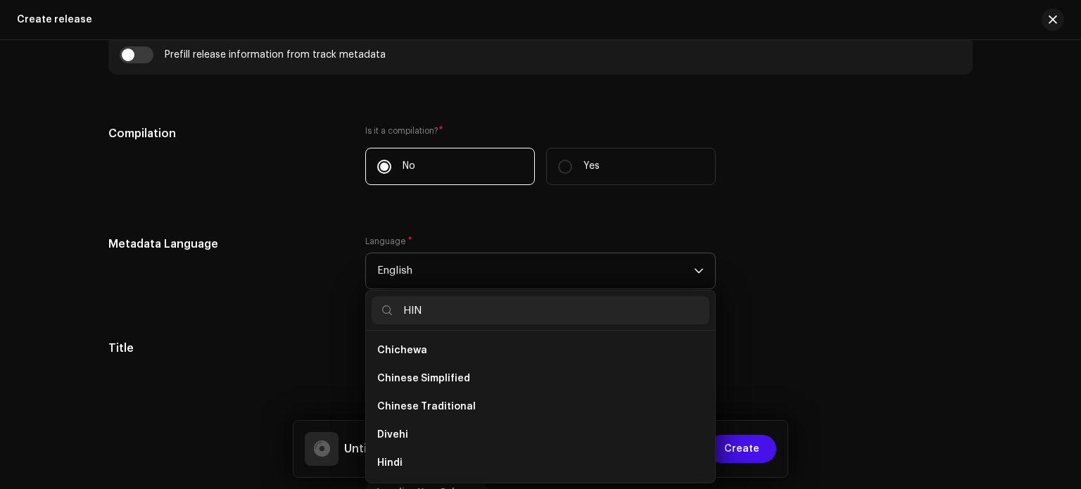
scroll to position [0, 0]
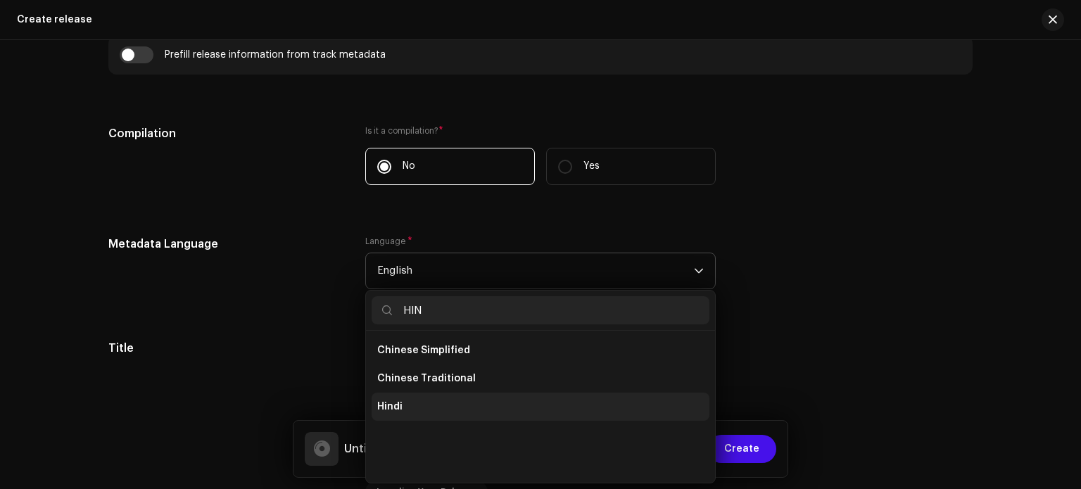
type input "HIN"
click at [494, 408] on li "Hindi" at bounding box center [541, 407] width 338 height 28
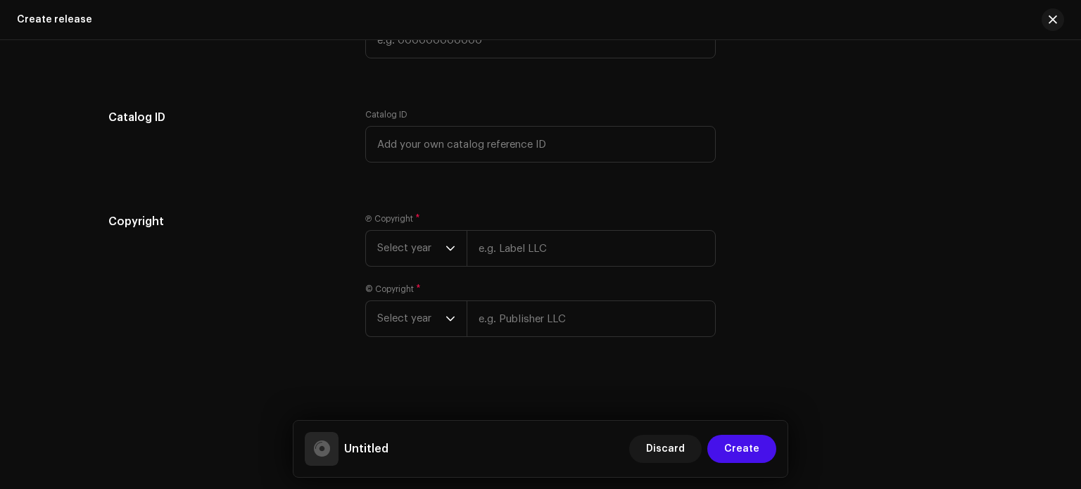
scroll to position [2398, 0]
click at [563, 255] on input "text" at bounding box center [591, 248] width 249 height 37
type input "[PERSON_NAME]"
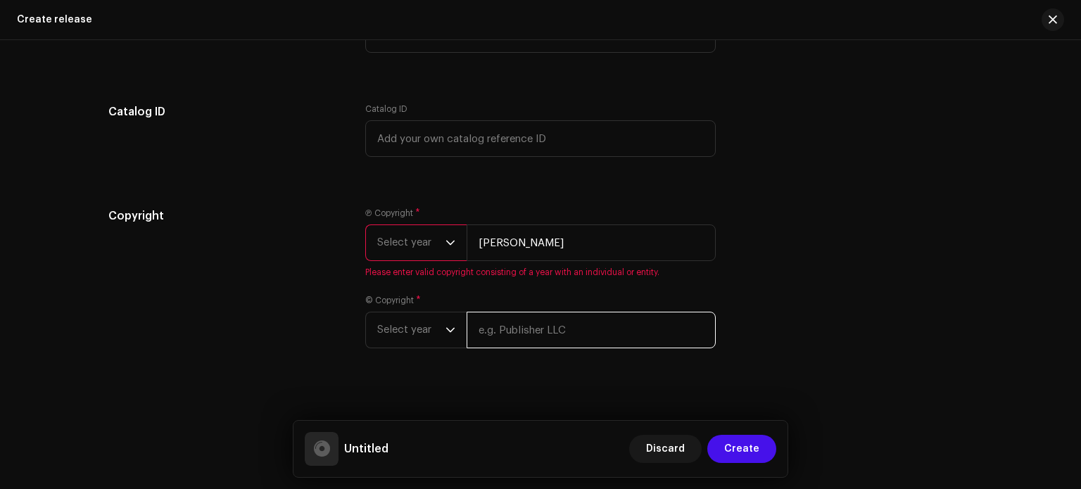
click at [574, 320] on input "text" at bounding box center [591, 330] width 249 height 37
type input "[PERSON_NAME]"
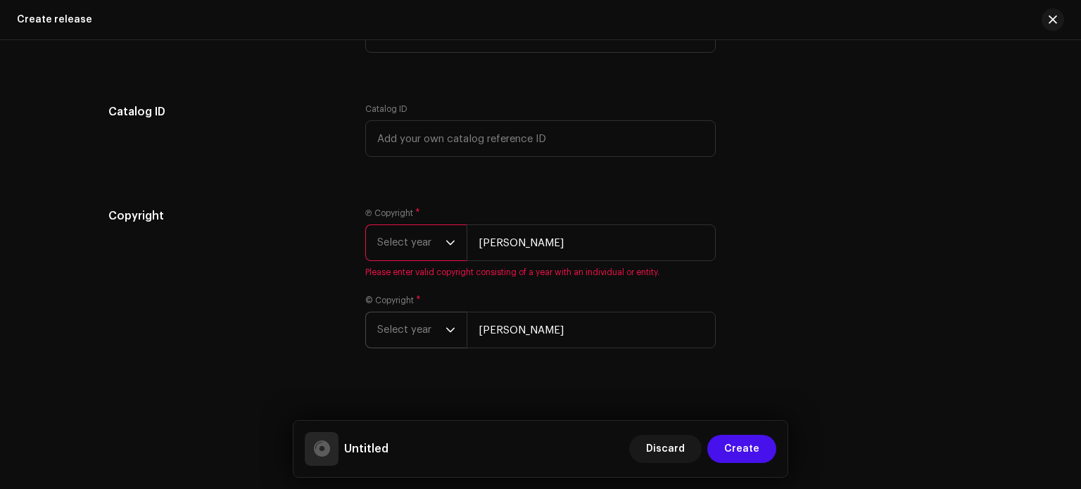
click at [453, 337] on p-select "Select year" at bounding box center [415, 330] width 101 height 37
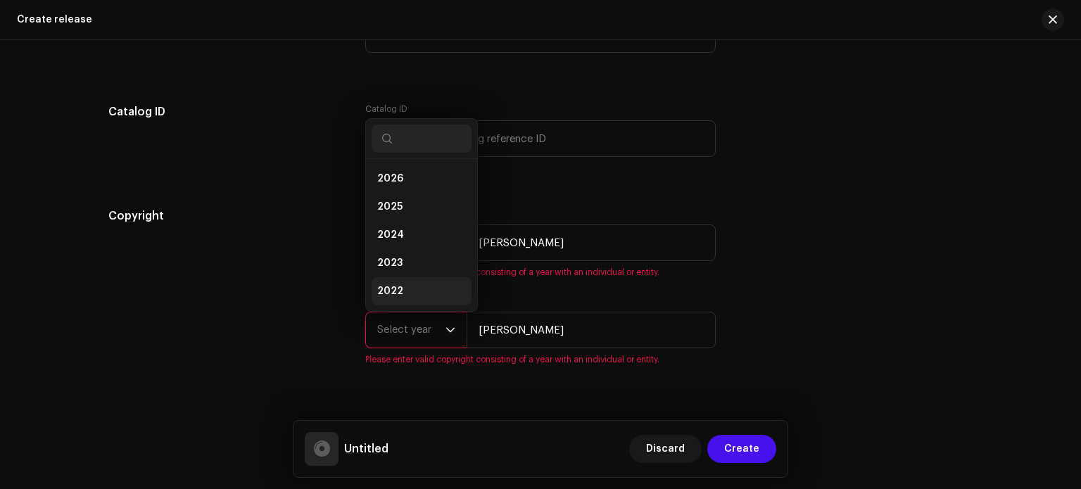
scroll to position [23, 0]
click at [403, 194] on li "2025" at bounding box center [422, 184] width 100 height 28
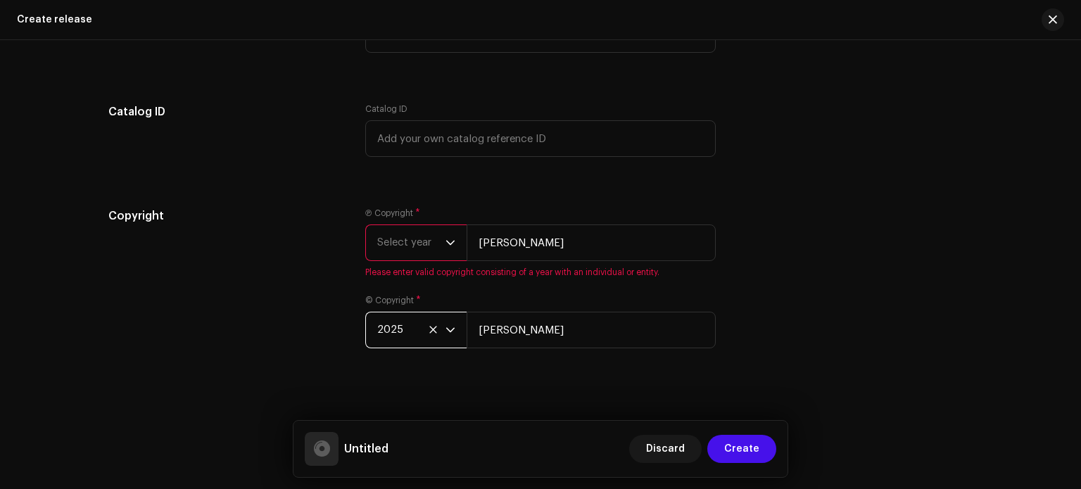
click at [409, 239] on span "Select year" at bounding box center [411, 242] width 68 height 35
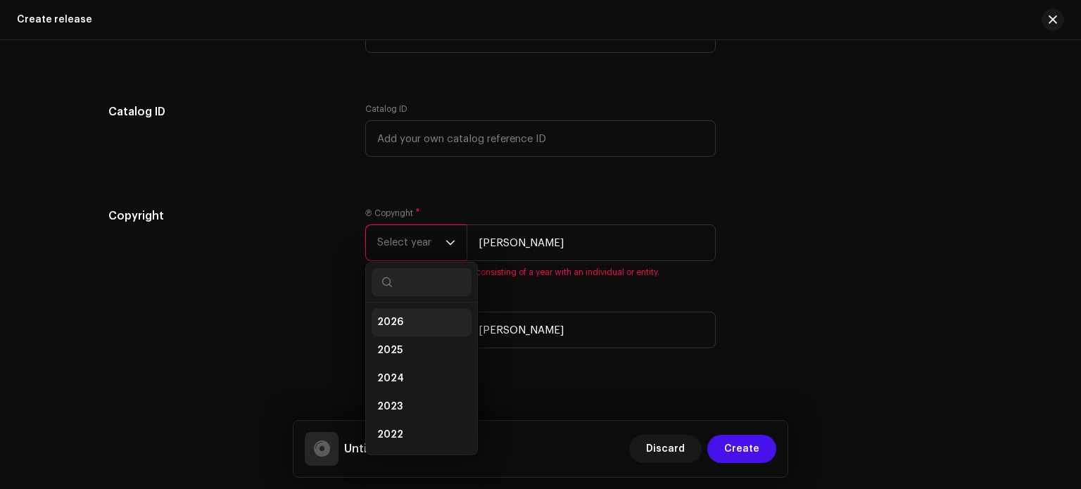
click at [405, 330] on li "2026" at bounding box center [422, 322] width 100 height 28
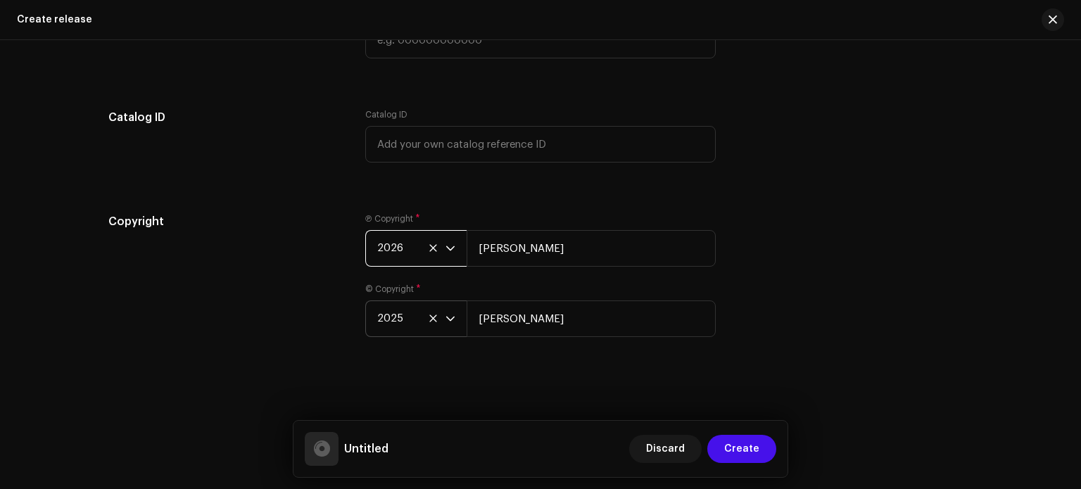
click at [403, 252] on span "2026" at bounding box center [411, 248] width 68 height 35
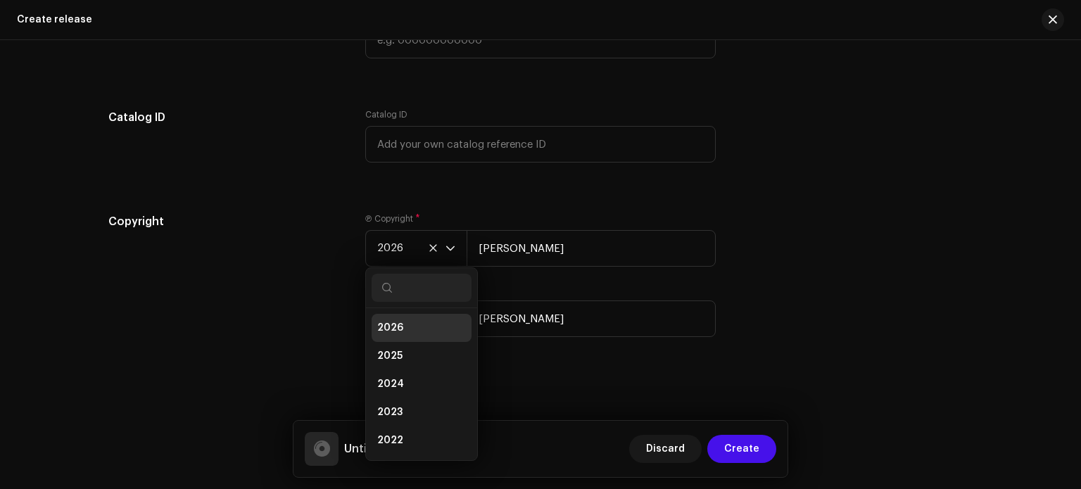
scroll to position [6, 0]
click at [398, 351] on li "2025" at bounding box center [422, 350] width 100 height 28
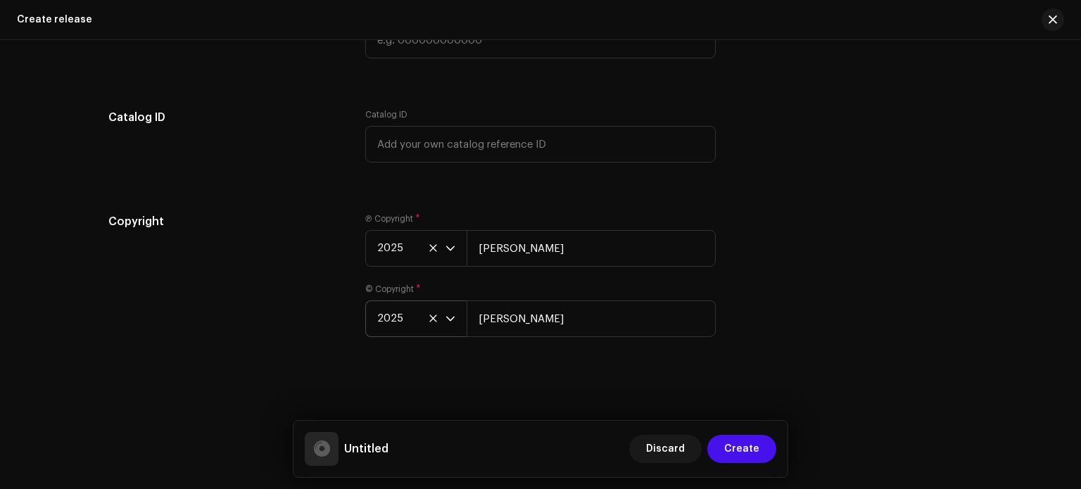
drag, startPoint x: 1081, startPoint y: 443, endPoint x: 1076, endPoint y: 420, distance: 23.6
click at [1076, 420] on html "[PERSON_NAME] Home Catalog Transactions Analytics Resources Marketplace [PERSON…" at bounding box center [540, 244] width 1081 height 489
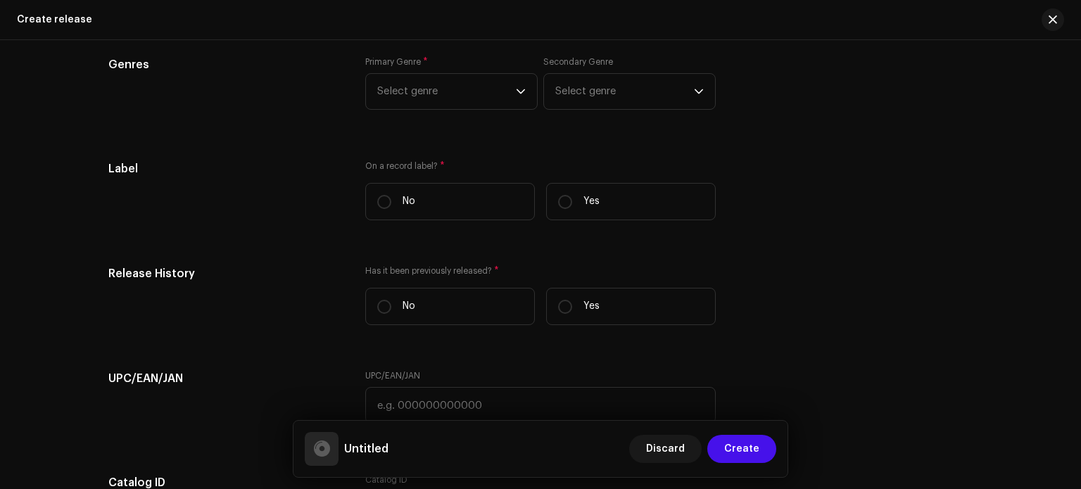
scroll to position [1937, 0]
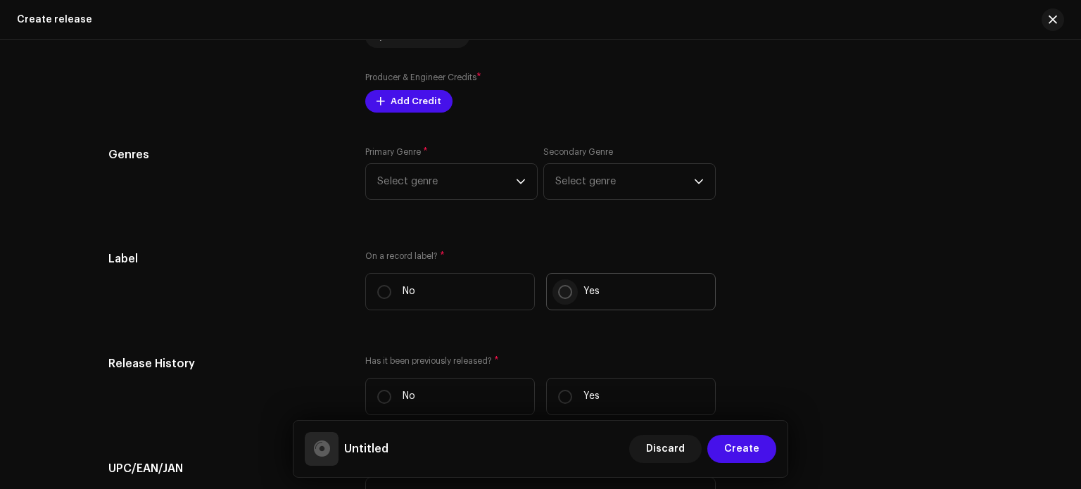
click at [563, 299] on input "Yes" at bounding box center [565, 292] width 14 height 14
radio input "true"
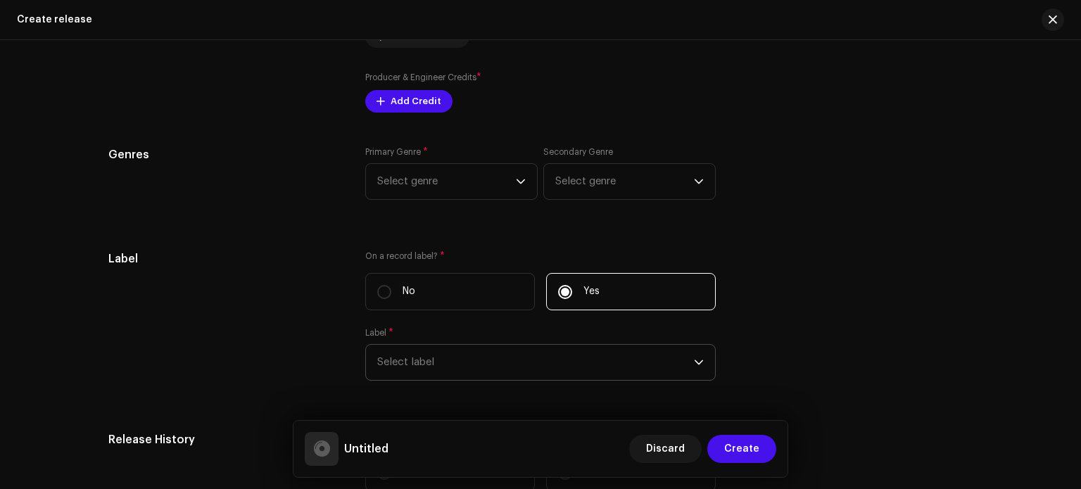
click at [493, 380] on span "Select label" at bounding box center [535, 362] width 317 height 35
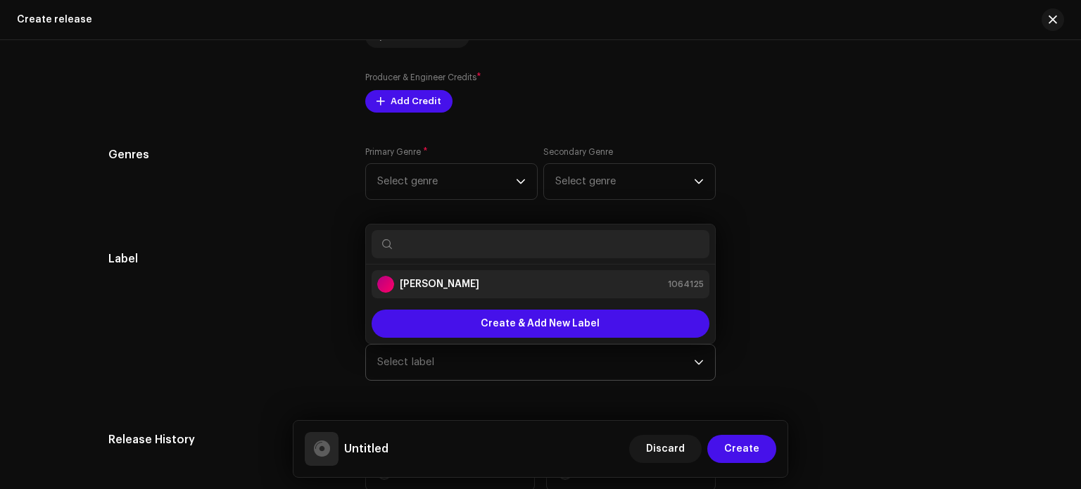
click at [539, 291] on div "[PERSON_NAME] 1064125" at bounding box center [540, 284] width 327 height 17
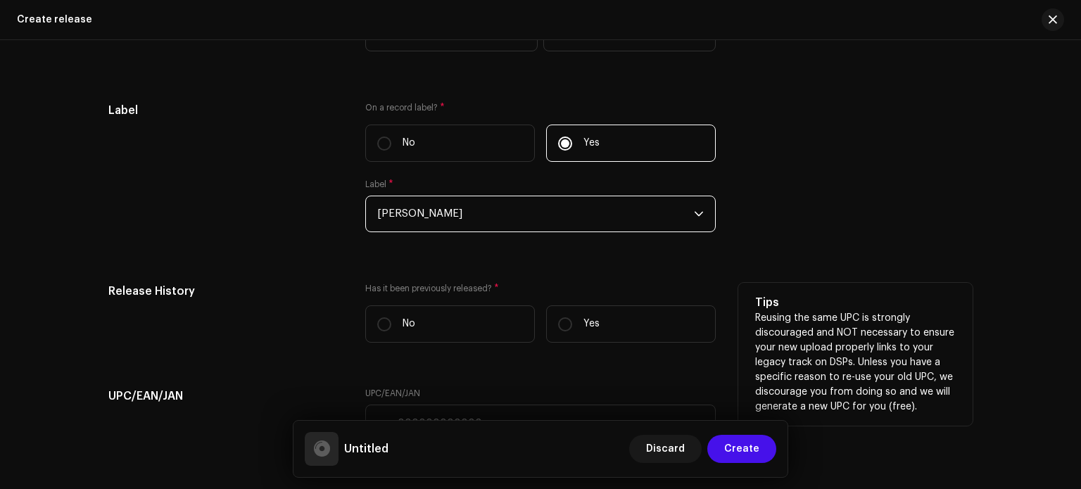
scroll to position [2079, 0]
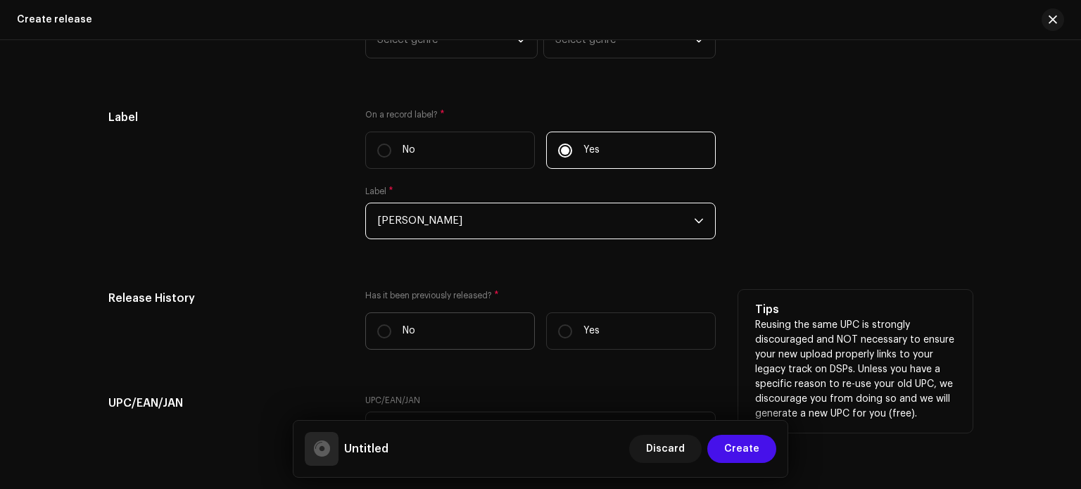
click at [465, 333] on label "No" at bounding box center [450, 331] width 170 height 37
click at [391, 333] on input "No" at bounding box center [384, 332] width 14 height 14
radio input "true"
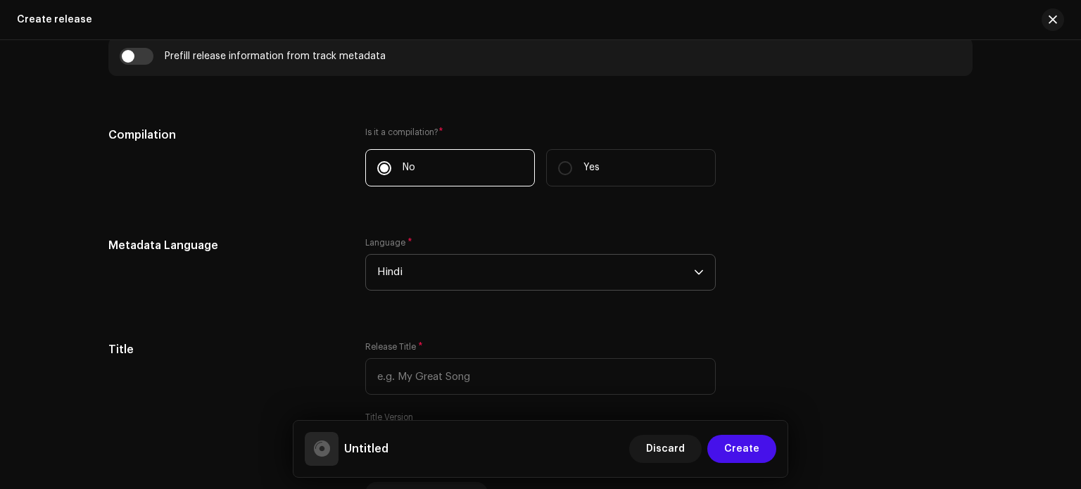
scroll to position [1015, 0]
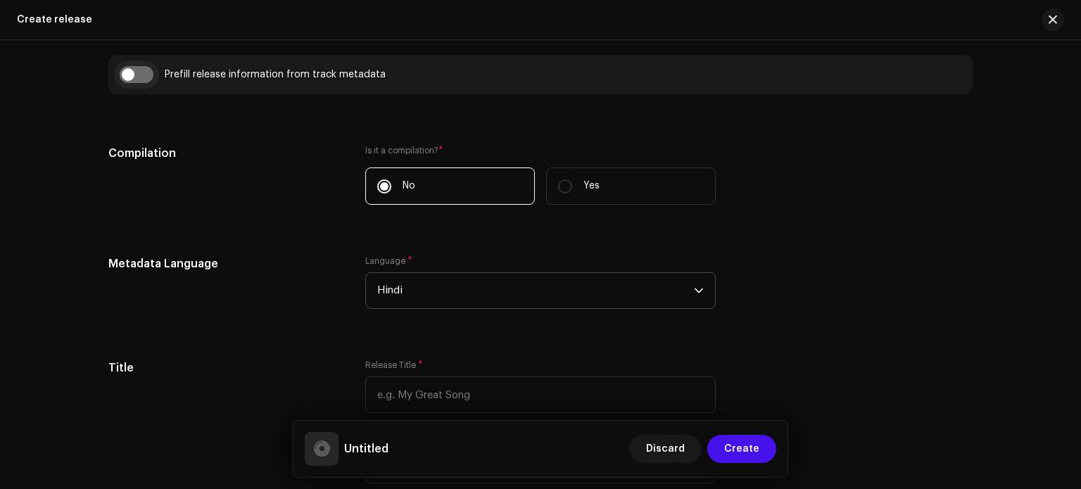
click at [130, 73] on input "checkbox" at bounding box center [137, 74] width 34 height 17
checkbox input "true"
type input "[PERSON_NAME] [PERSON_NAME]"
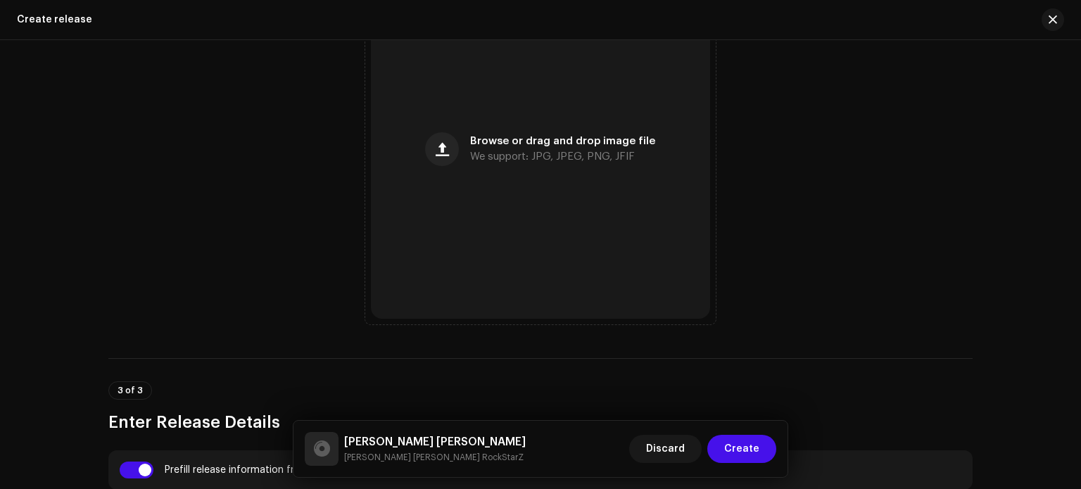
scroll to position [644, 0]
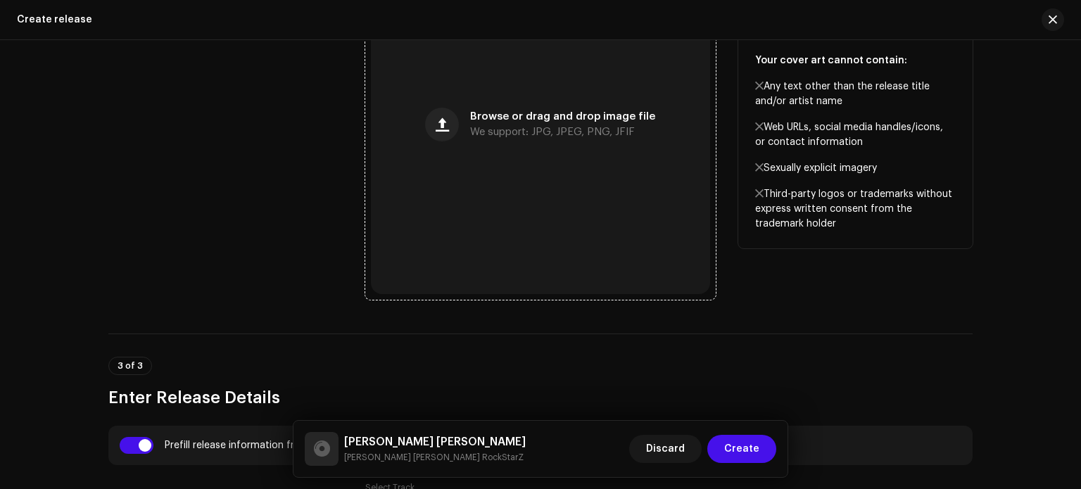
click at [560, 196] on div "Browse or drag and drop image file We support: JPG, JPEG, PNG, JFIF" at bounding box center [540, 124] width 339 height 339
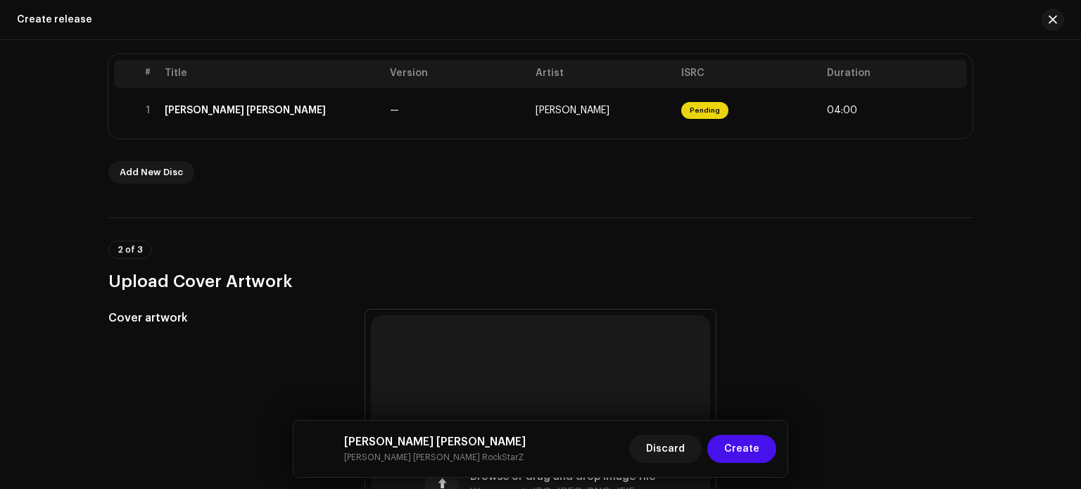
scroll to position [275, 0]
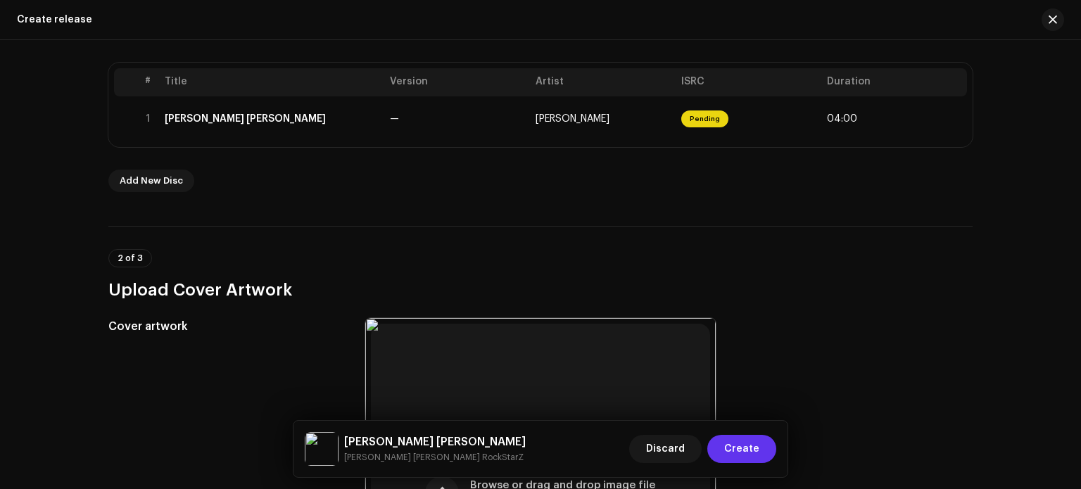
click at [764, 446] on button "Create" at bounding box center [741, 449] width 69 height 28
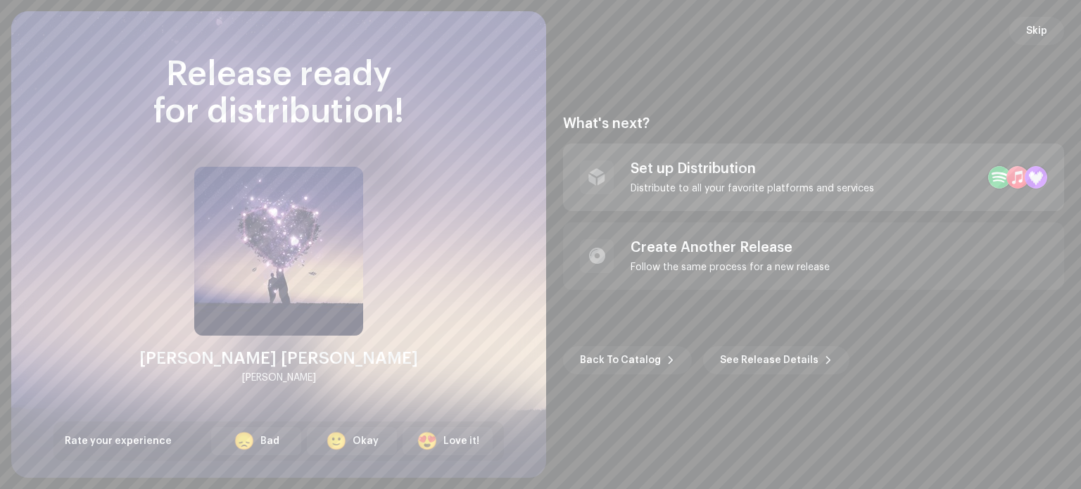
click at [859, 201] on div "Set up Distribution Distribute to all your favorite platforms and services" at bounding box center [813, 178] width 501 height 68
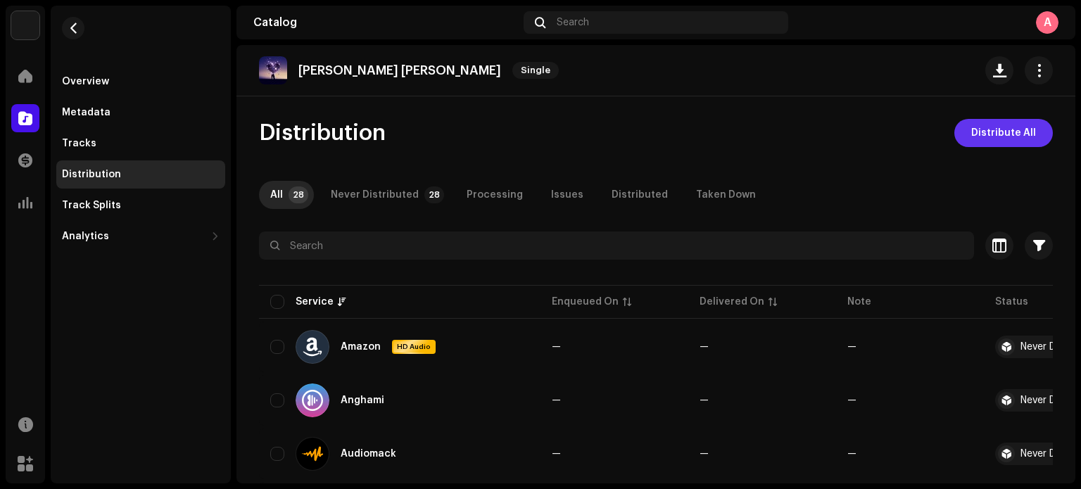
click at [1011, 126] on span "Distribute All" at bounding box center [1003, 133] width 65 height 28
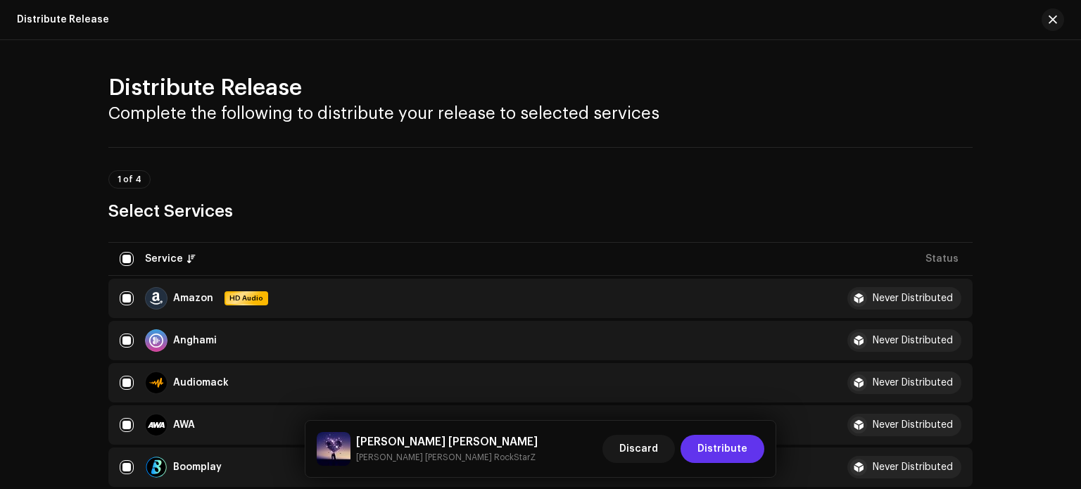
click at [721, 451] on span "Distribute" at bounding box center [723, 449] width 50 height 28
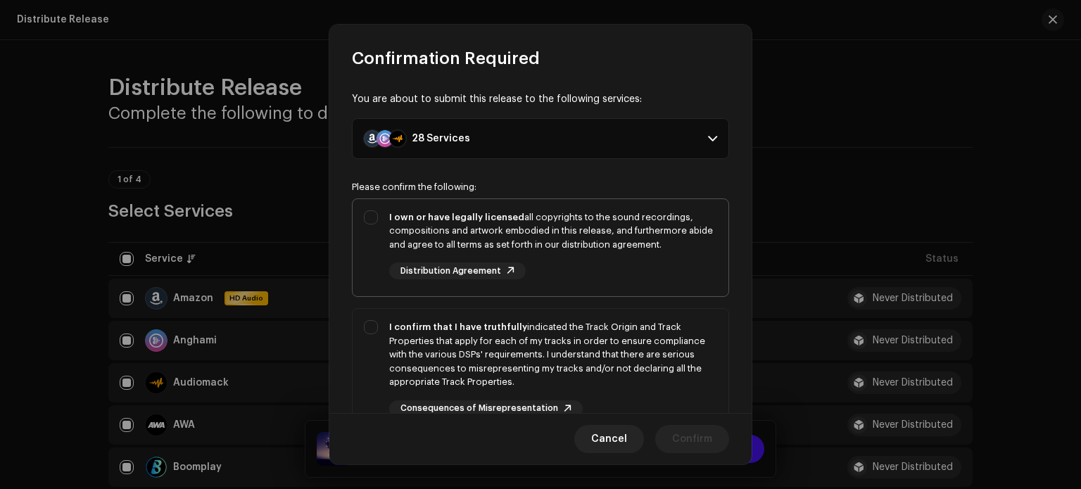
click at [530, 234] on div "I own or have legally licensed all copyrights to the sound recordings, composit…" at bounding box center [553, 231] width 328 height 42
checkbox input "true"
click at [593, 343] on div "I confirm that I have truthfully indicated the Track Origin and Track Propertie…" at bounding box center [553, 354] width 328 height 69
checkbox input "true"
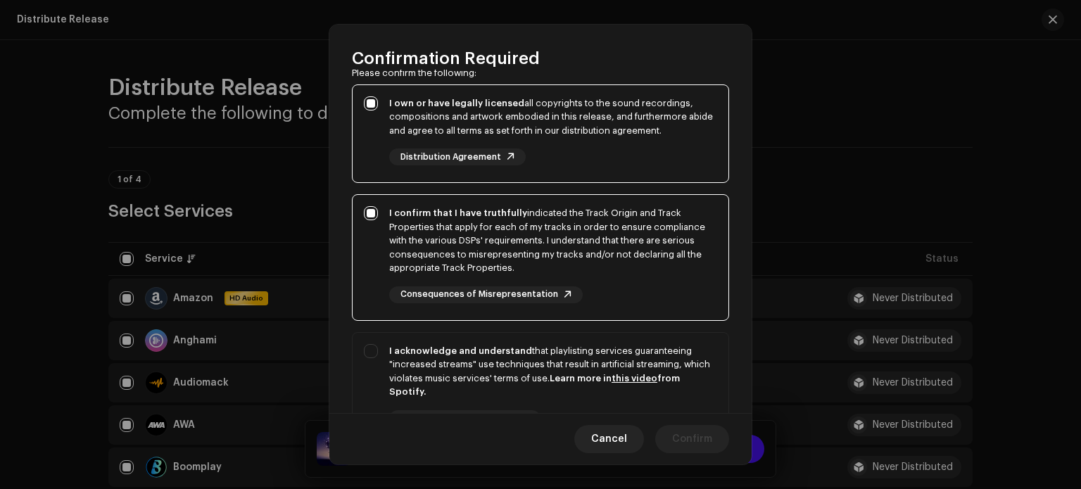
scroll to position [138, 0]
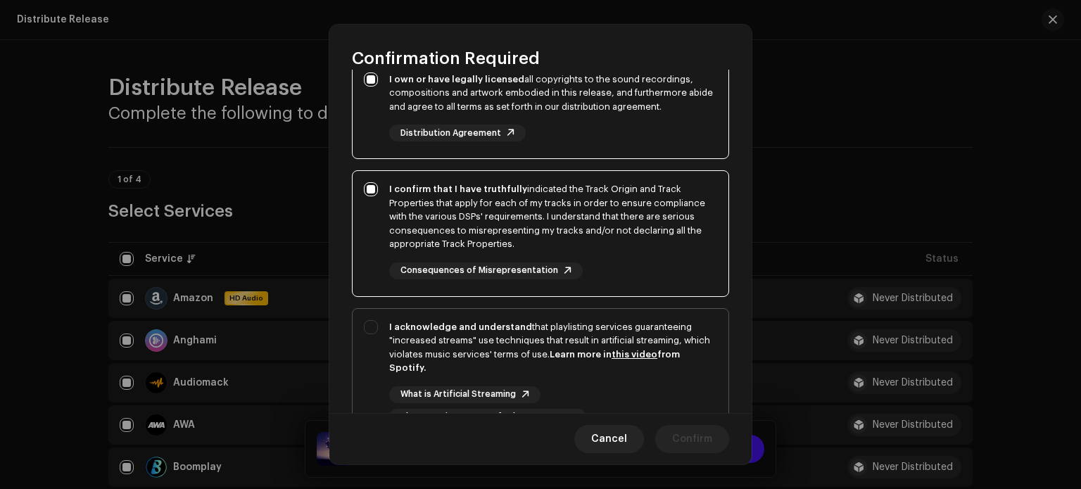
click at [625, 334] on div "I acknowledge and understand that playlisting services guaranteeing "increased …" at bounding box center [553, 347] width 328 height 55
checkbox input "true"
click at [688, 439] on span "Confirm" at bounding box center [692, 439] width 40 height 28
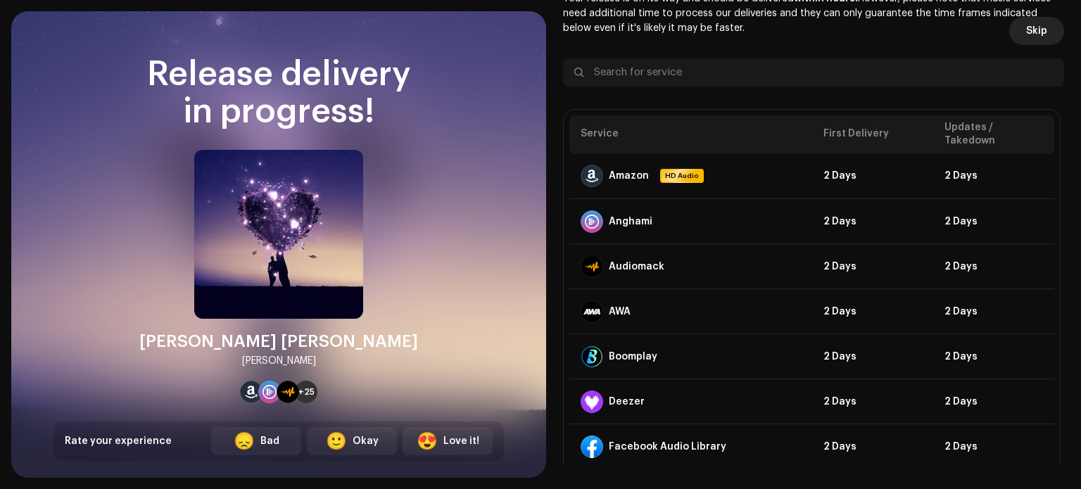
click at [1036, 33] on span "Skip" at bounding box center [1036, 31] width 21 height 28
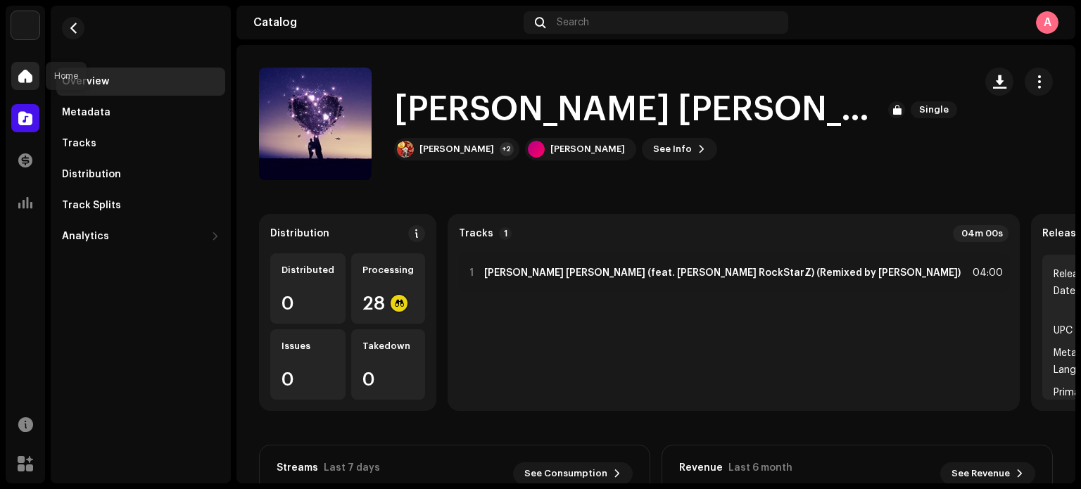
click at [17, 75] on div at bounding box center [25, 76] width 28 height 28
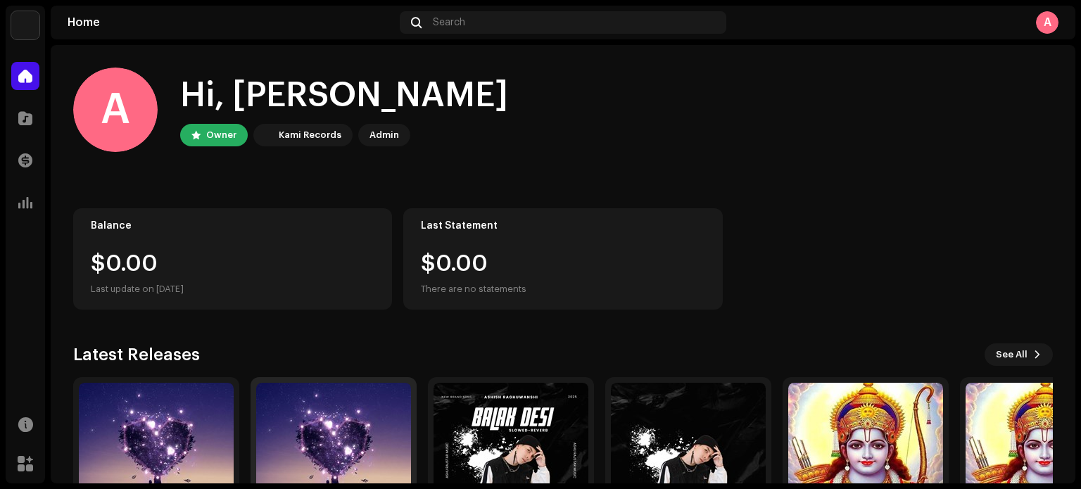
click at [325, 424] on img at bounding box center [333, 460] width 155 height 155
